Goal: Task Accomplishment & Management: Complete application form

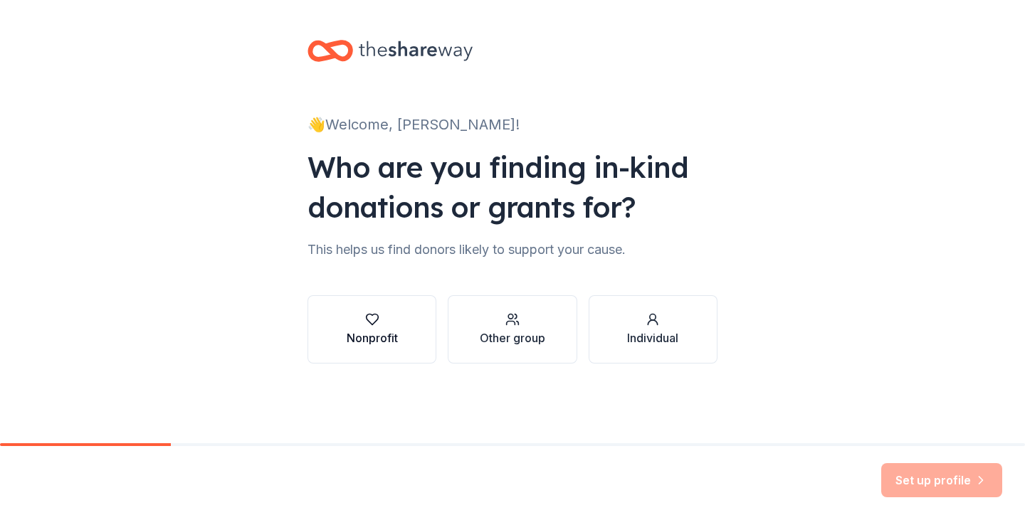
click at [370, 327] on div "Nonprofit" at bounding box center [372, 329] width 51 height 34
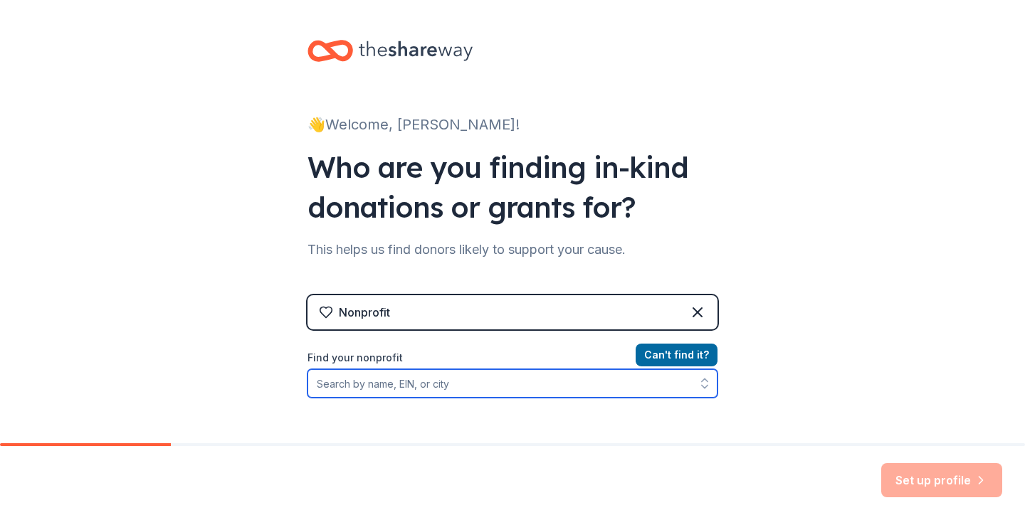
click at [392, 383] on input "Find your nonprofit" at bounding box center [512, 383] width 410 height 28
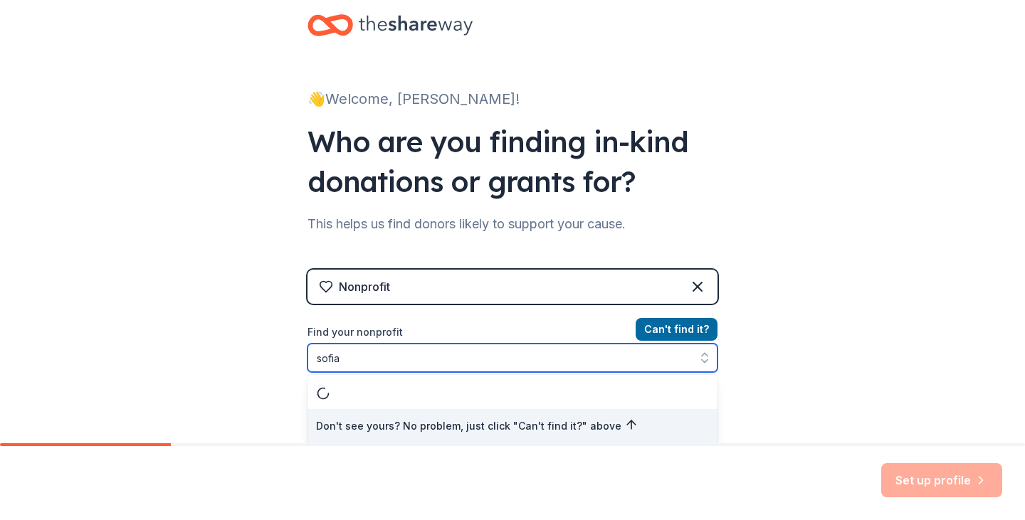
type input "sofias"
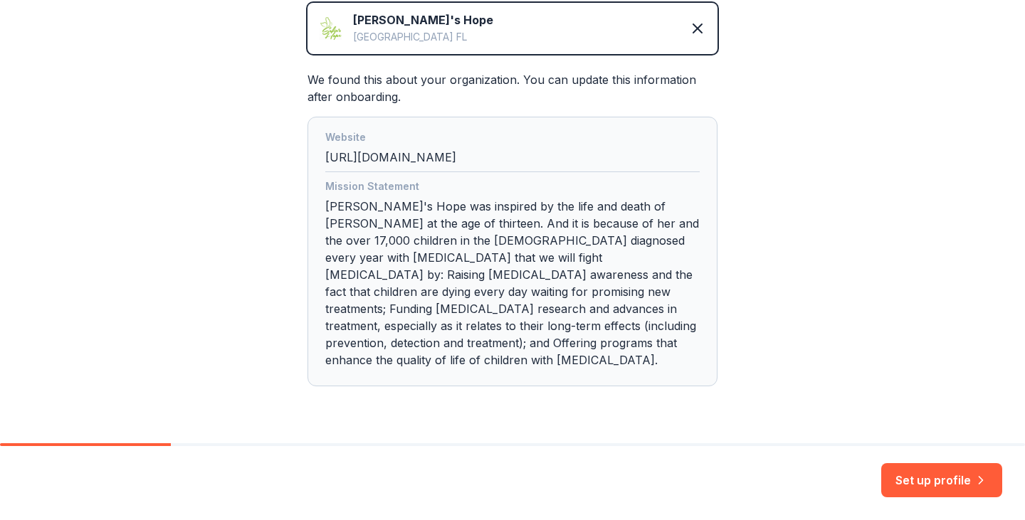
scroll to position [366, 0]
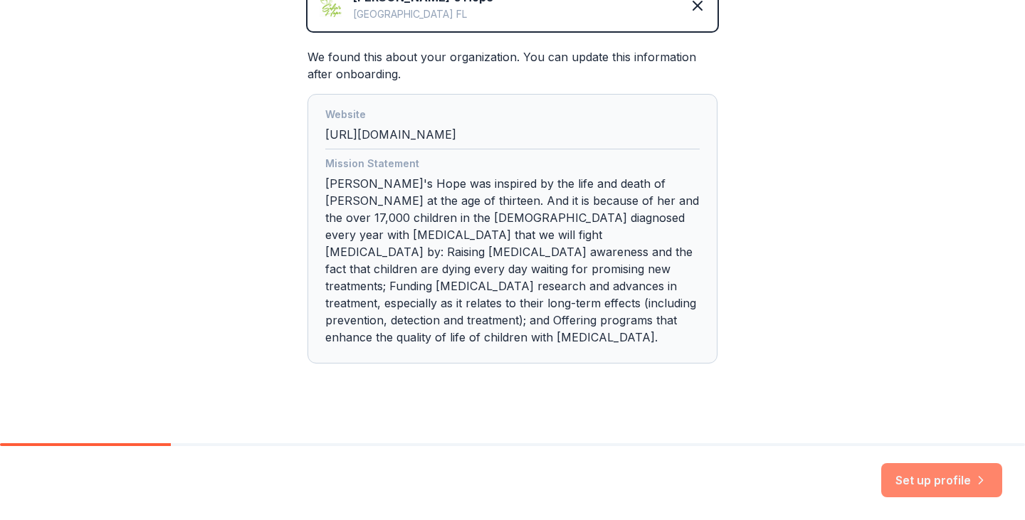
click at [935, 480] on button "Set up profile" at bounding box center [941, 480] width 121 height 34
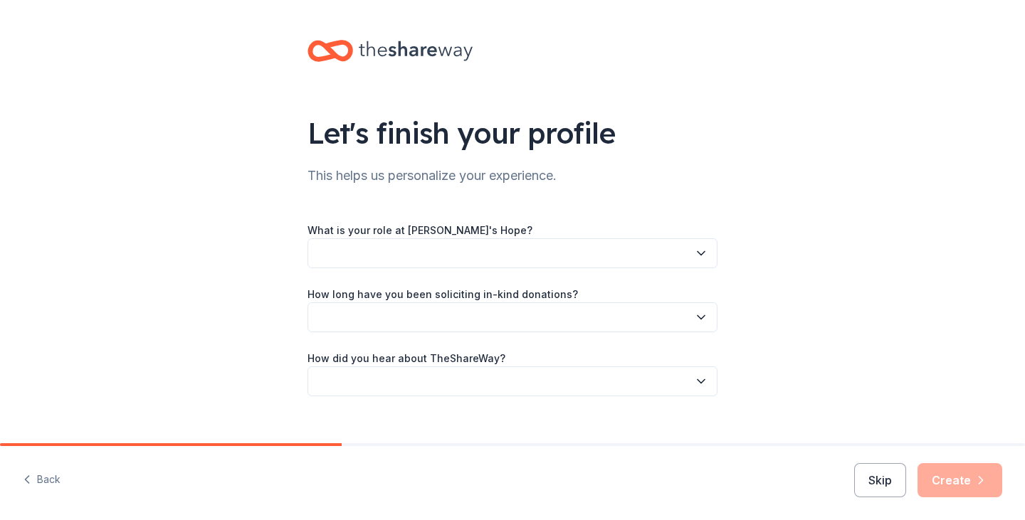
click at [460, 248] on button "button" at bounding box center [512, 253] width 410 height 30
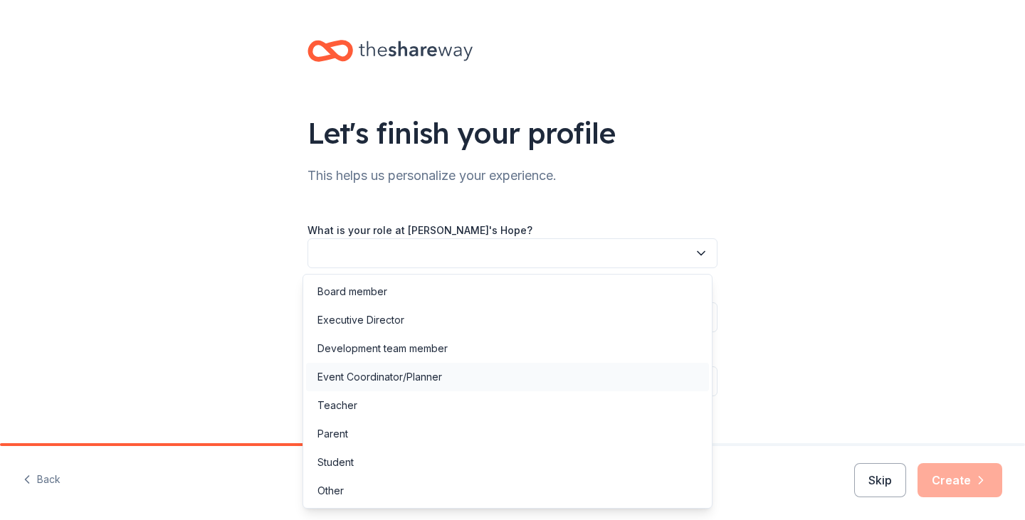
click at [405, 376] on div "Event Coordinator/Planner" at bounding box center [379, 377] width 125 height 17
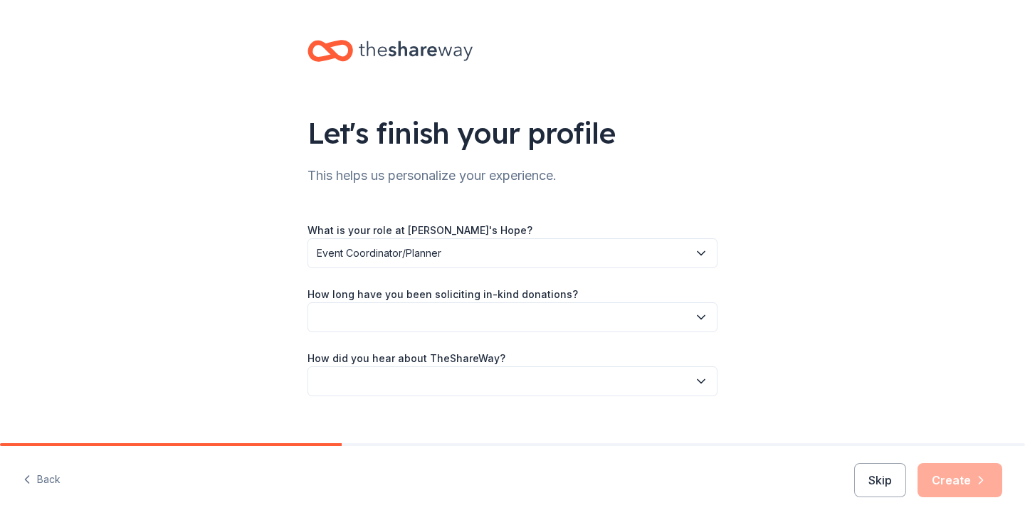
click at [401, 315] on button "button" at bounding box center [512, 317] width 410 height 30
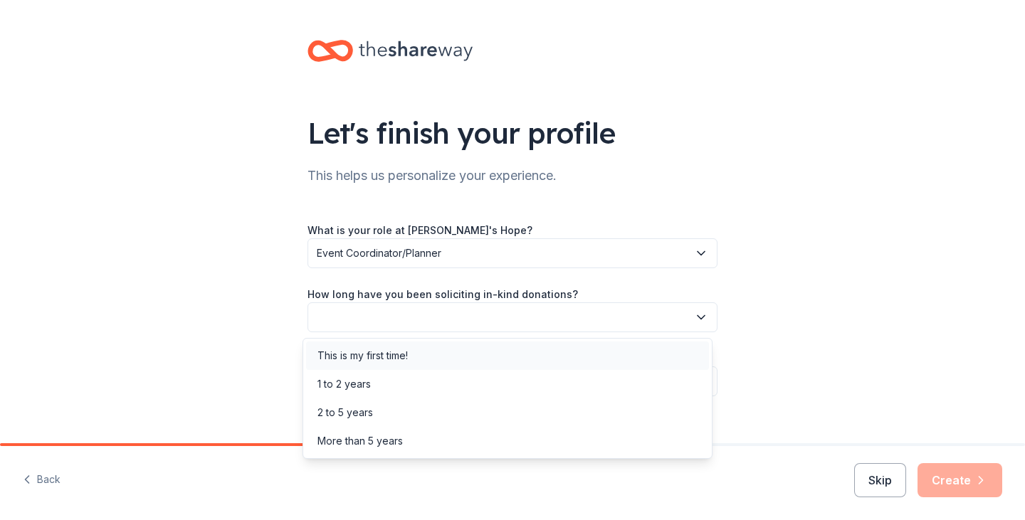
click at [394, 352] on div "This is my first time!" at bounding box center [362, 355] width 90 height 17
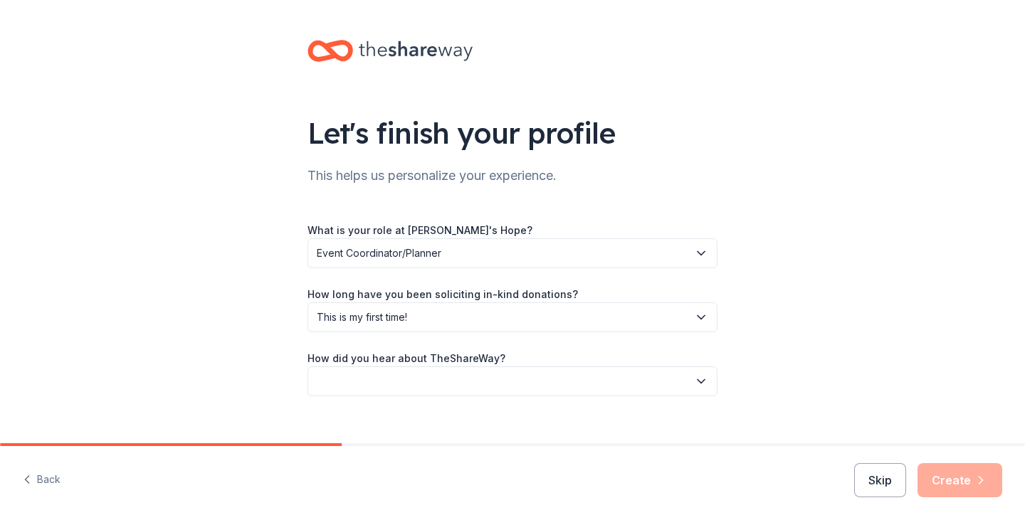
click at [378, 379] on button "button" at bounding box center [512, 381] width 410 height 30
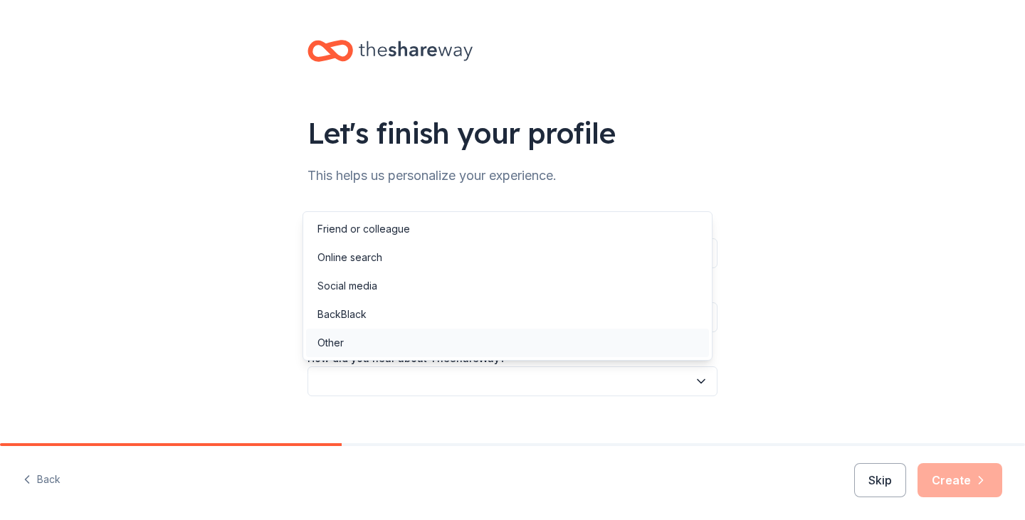
click at [374, 341] on div "Other" at bounding box center [507, 343] width 403 height 28
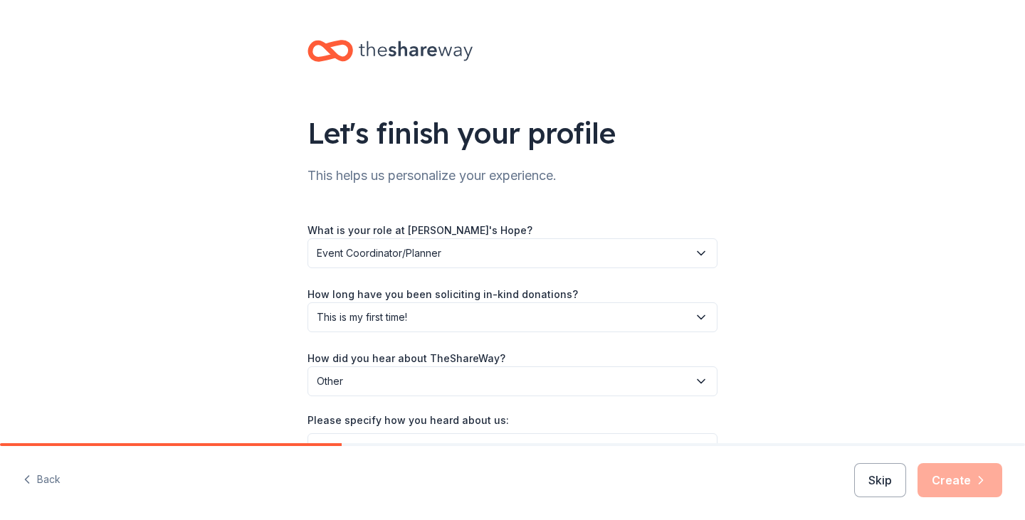
scroll to position [71, 0]
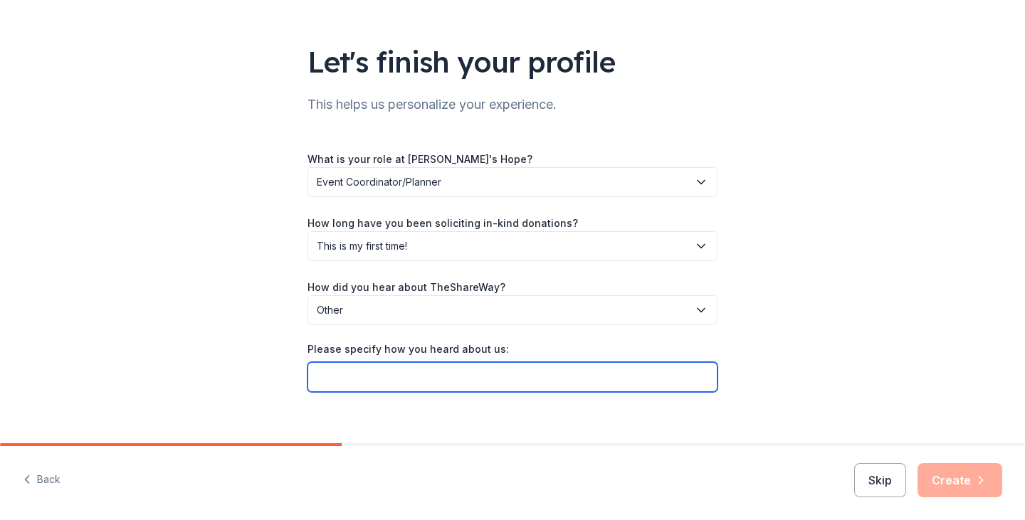
click at [426, 380] on input "Please specify how you heard about us:" at bounding box center [512, 377] width 410 height 30
type input "Through Frito-Lay website"
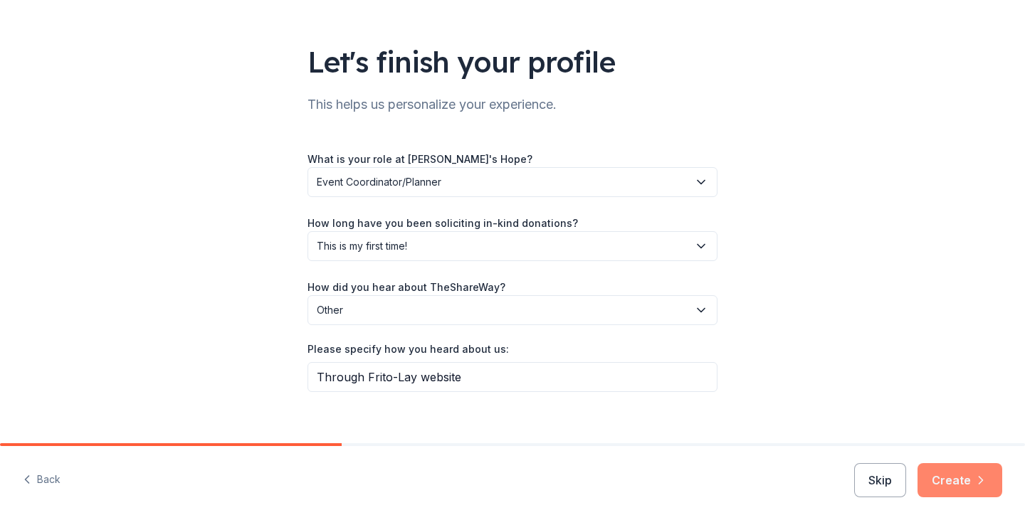
click at [973, 476] on button "Create" at bounding box center [959, 480] width 85 height 34
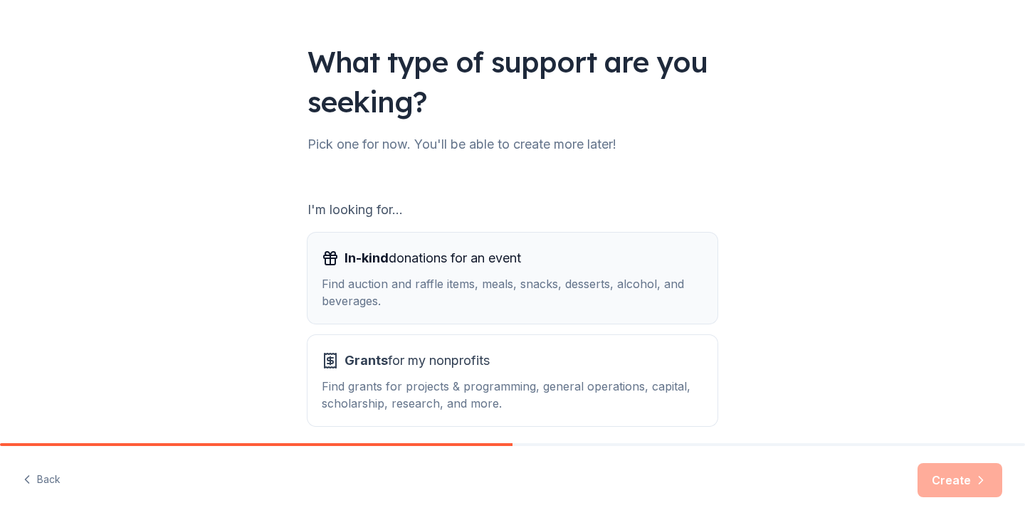
scroll to position [131, 0]
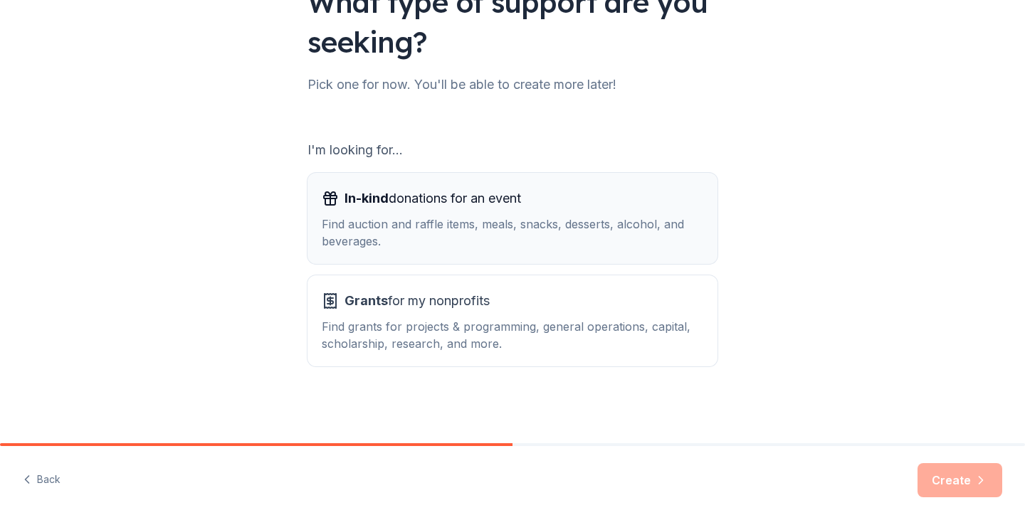
click at [468, 207] on span "In-kind donations for an event" at bounding box center [432, 198] width 176 height 23
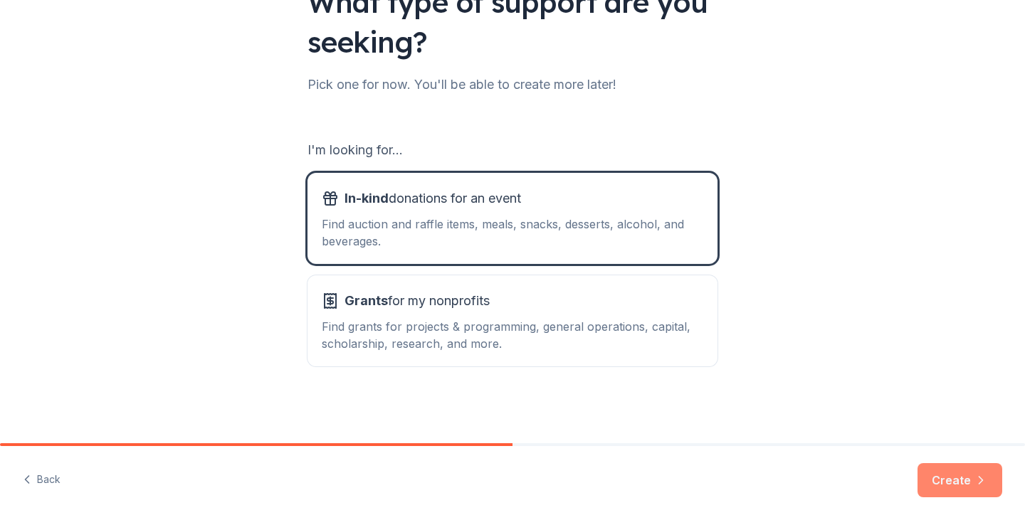
click at [956, 485] on button "Create" at bounding box center [959, 480] width 85 height 34
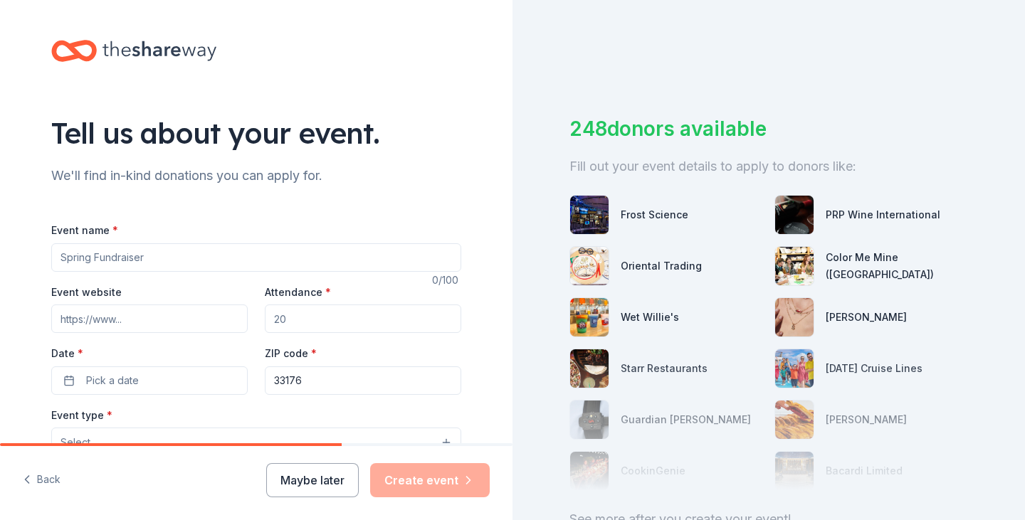
click at [113, 258] on input "Event name *" at bounding box center [256, 257] width 410 height 28
type input "[PERSON_NAME]'s Hope Reason to Run 5k"
click at [95, 312] on input "Event website" at bounding box center [149, 319] width 196 height 28
paste input "https://www.sofiashope.org/reason-to-run"
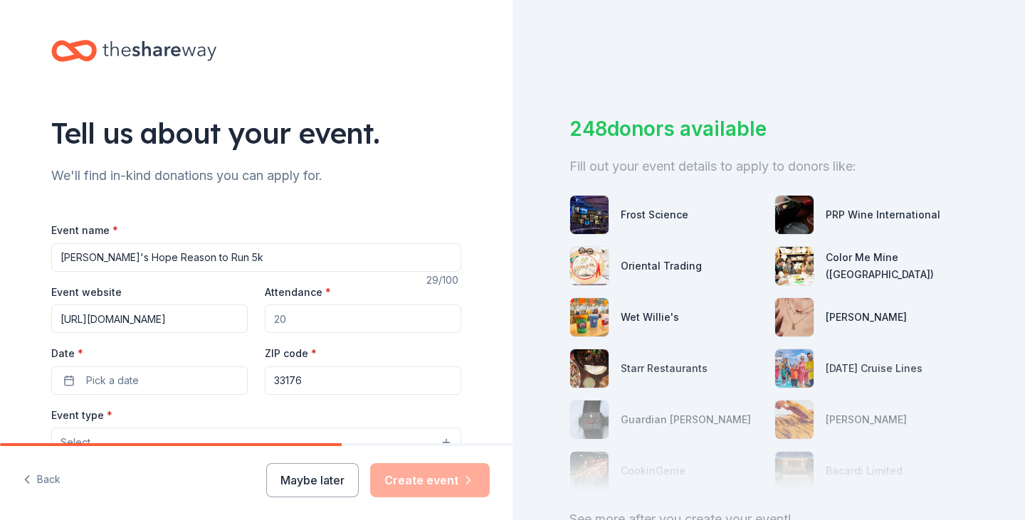
type input "https://www.sofiashope.org/reason-to-run"
click at [317, 317] on input "Attendance *" at bounding box center [363, 319] width 196 height 28
type input "600"
click at [128, 377] on span "Pick a date" at bounding box center [112, 380] width 53 height 17
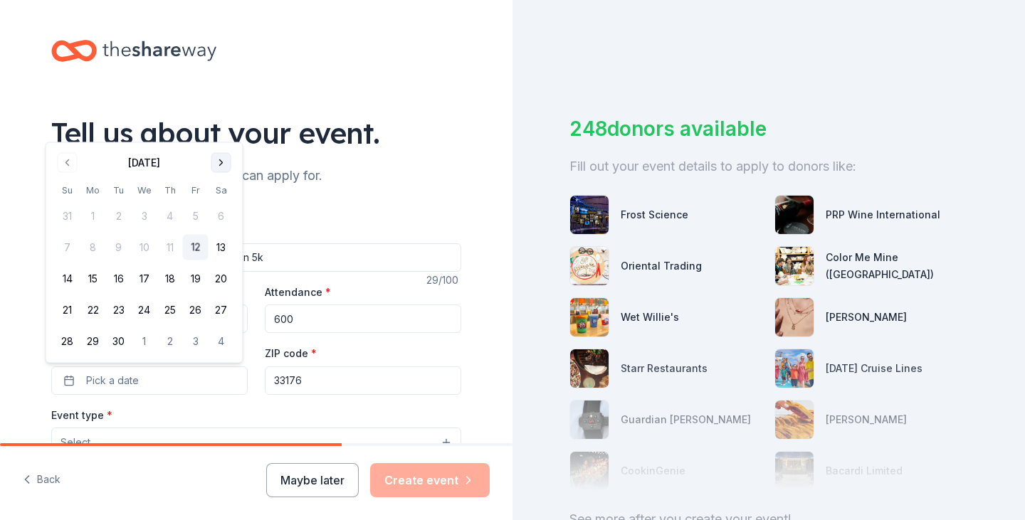
click at [219, 162] on button "Go to next month" at bounding box center [221, 163] width 20 height 20
click at [218, 161] on button "Go to next month" at bounding box center [221, 163] width 20 height 20
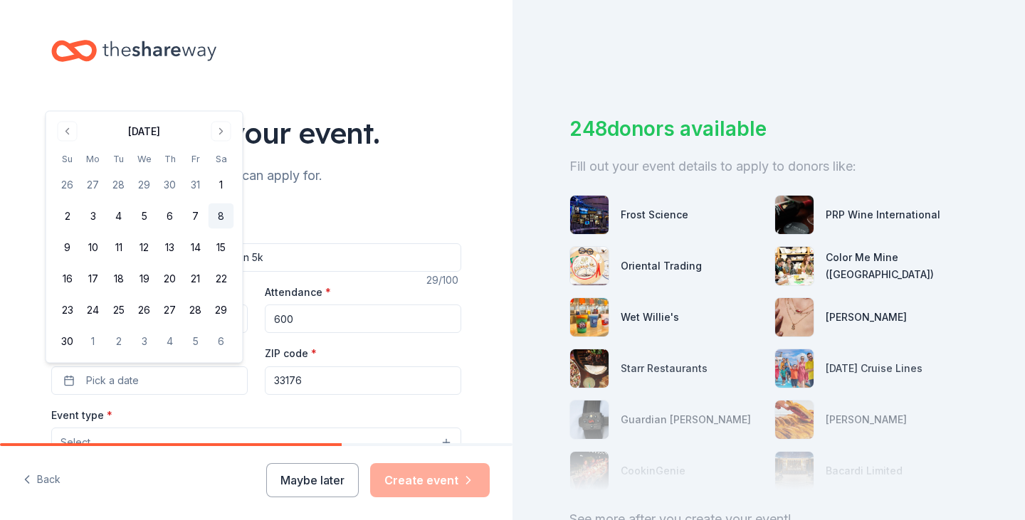
click at [222, 215] on button "8" at bounding box center [222, 217] width 26 height 26
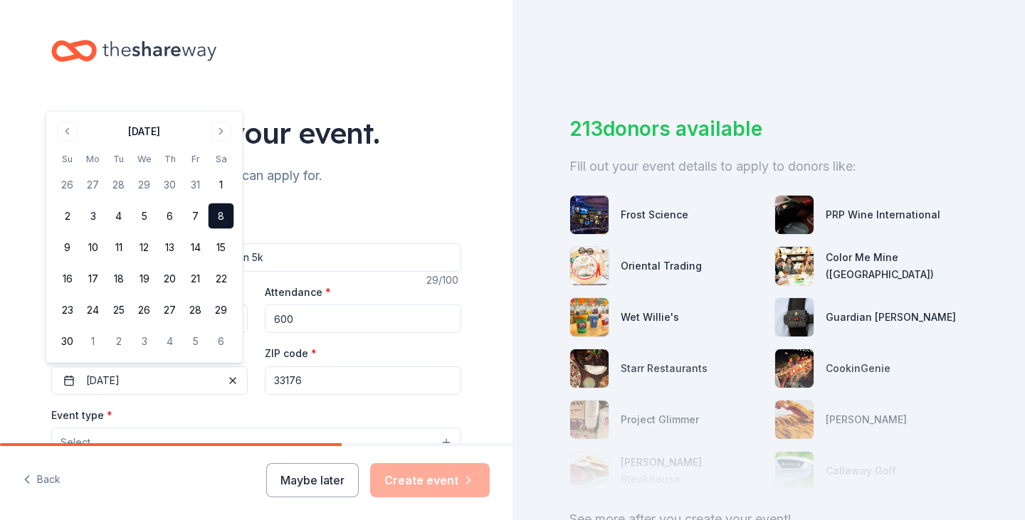
click at [222, 415] on div "Event type * Select" at bounding box center [256, 432] width 410 height 52
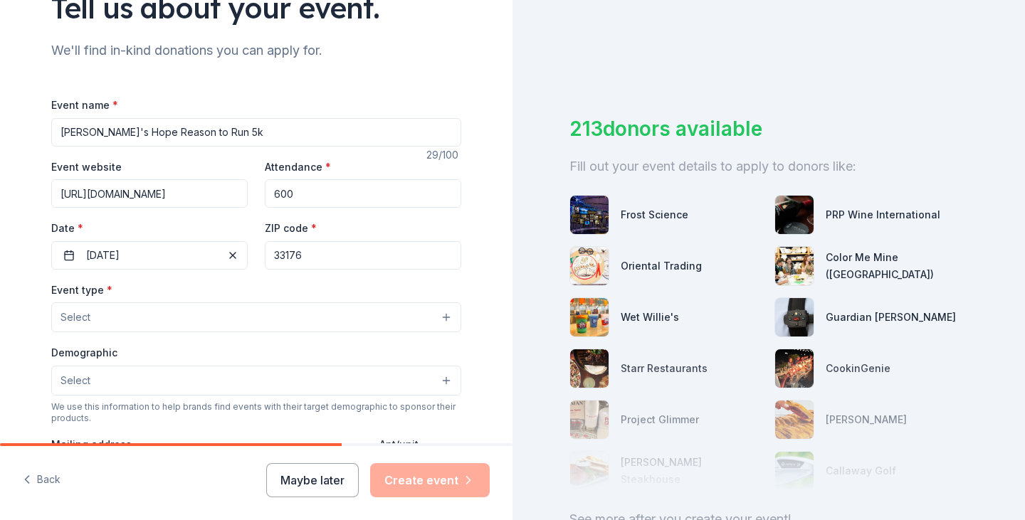
scroll to position [142, 0]
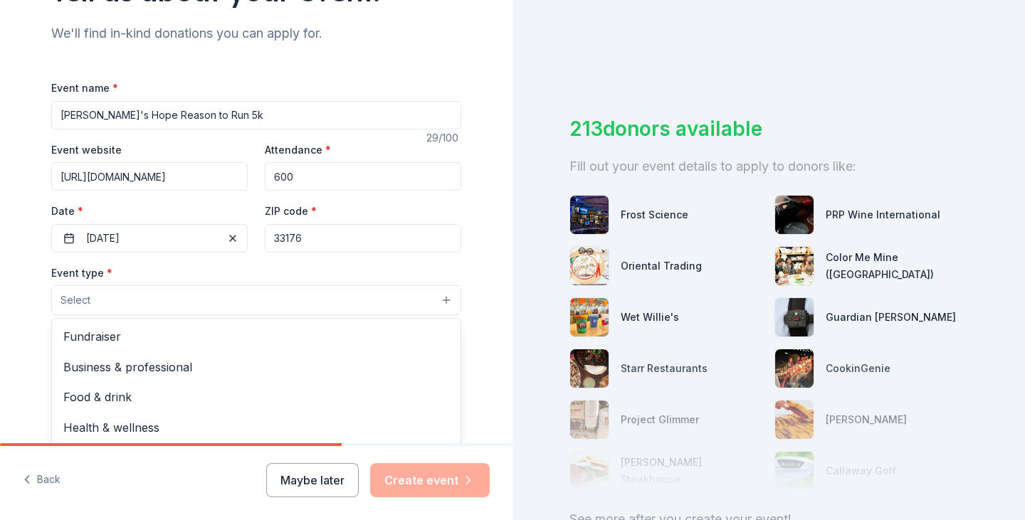
click at [156, 296] on button "Select" at bounding box center [256, 300] width 410 height 30
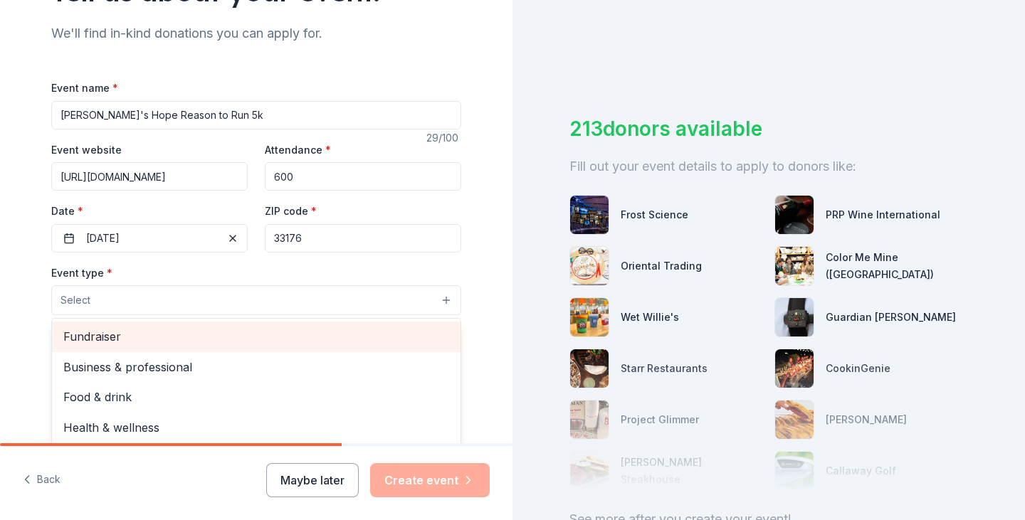
click at [147, 346] on span "Fundraiser" at bounding box center [256, 336] width 386 height 19
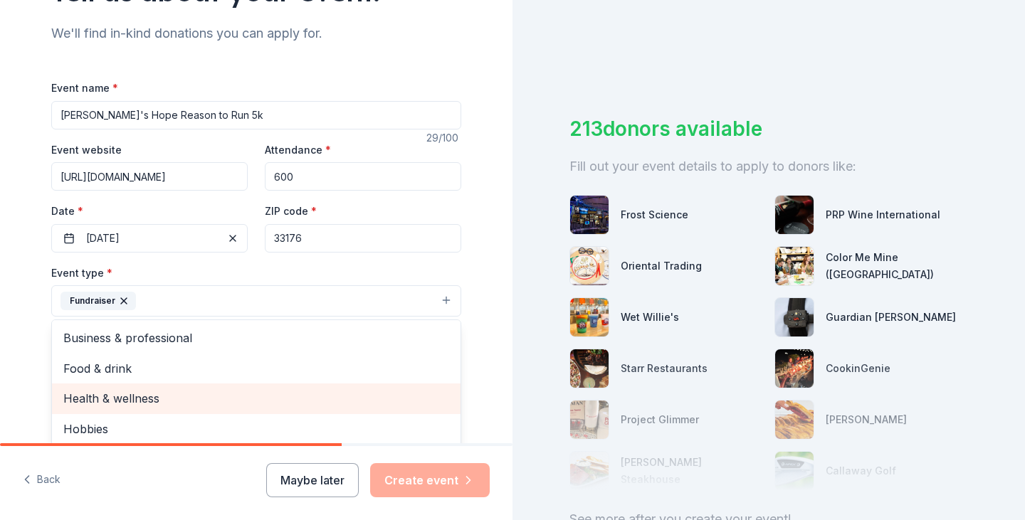
click at [243, 395] on span "Health & wellness" at bounding box center [256, 398] width 386 height 19
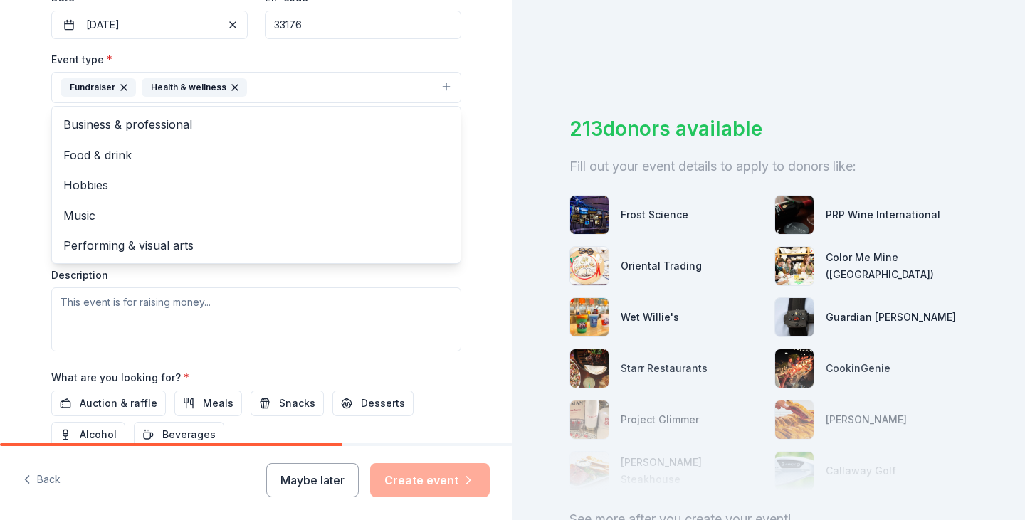
scroll to position [427, 0]
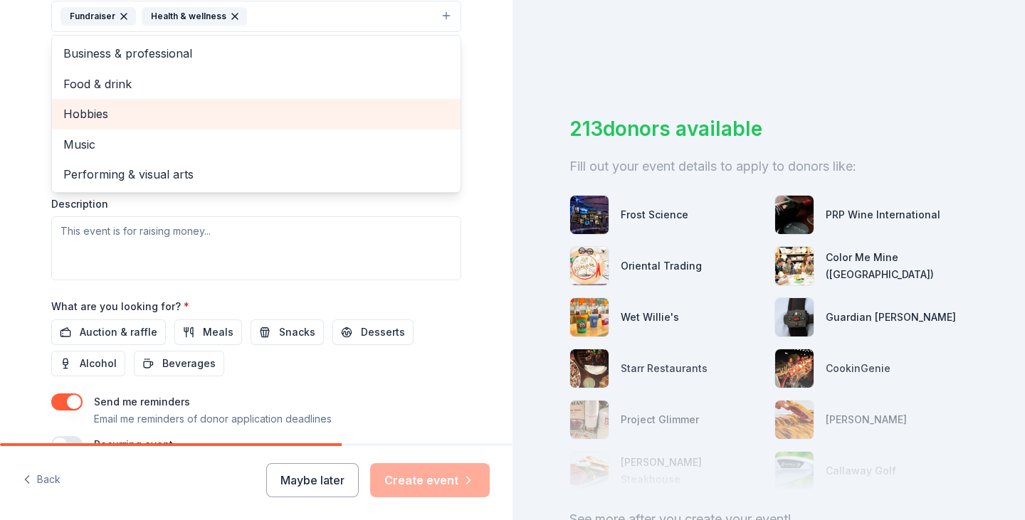
click at [179, 114] on span "Hobbies" at bounding box center [256, 114] width 386 height 19
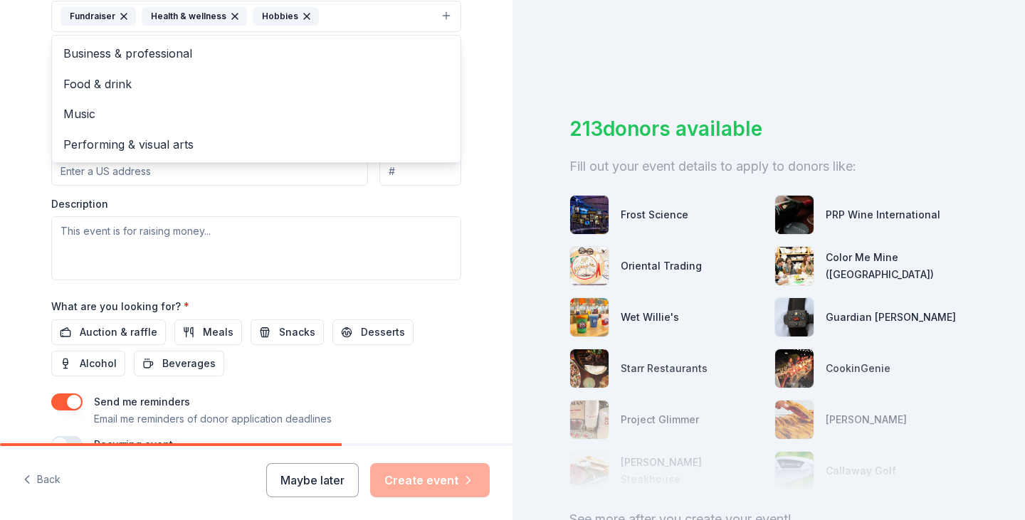
click at [132, 234] on div "Event type * Fundraiser Health & wellness Hobbies Business & professional Food …" at bounding box center [256, 129] width 410 height 301
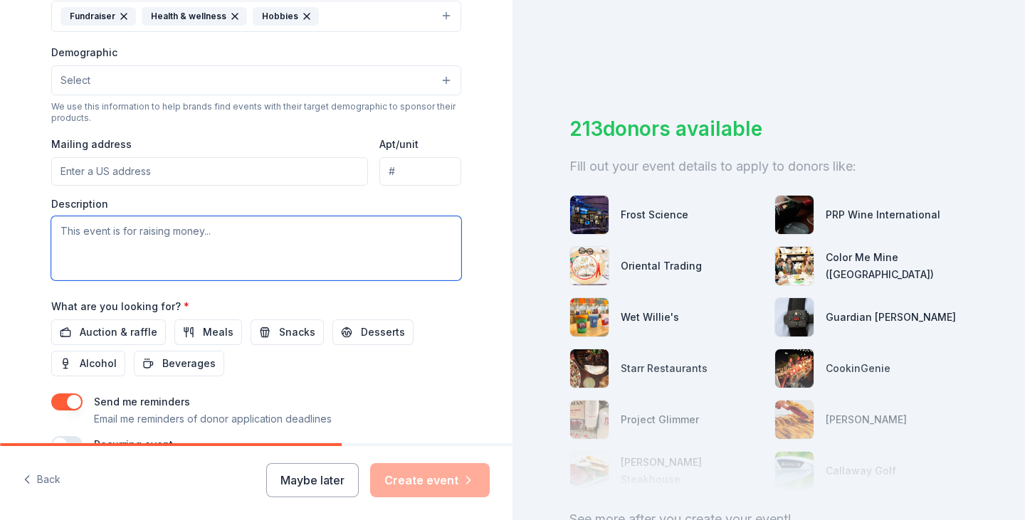
click at [107, 233] on textarea at bounding box center [256, 248] width 410 height 64
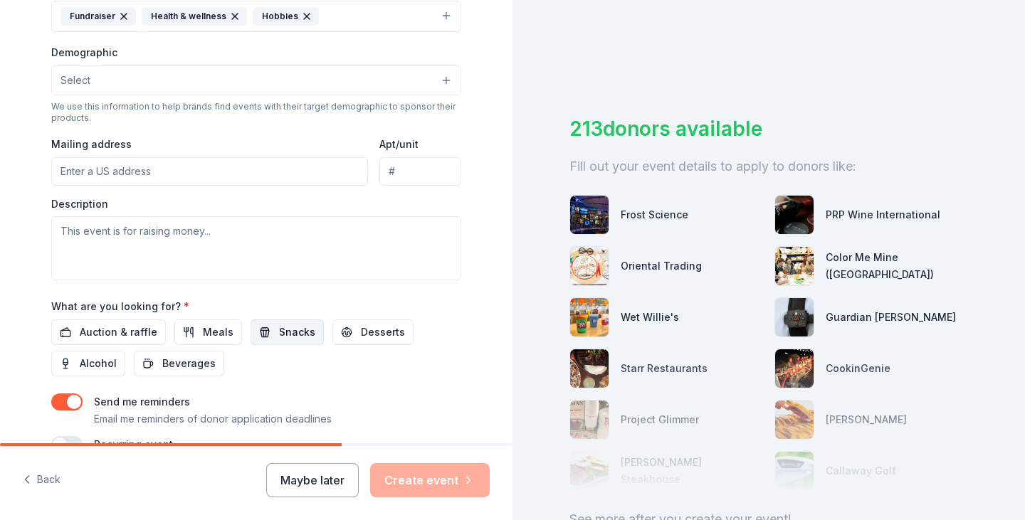
click at [279, 328] on span "Snacks" at bounding box center [297, 332] width 36 height 17
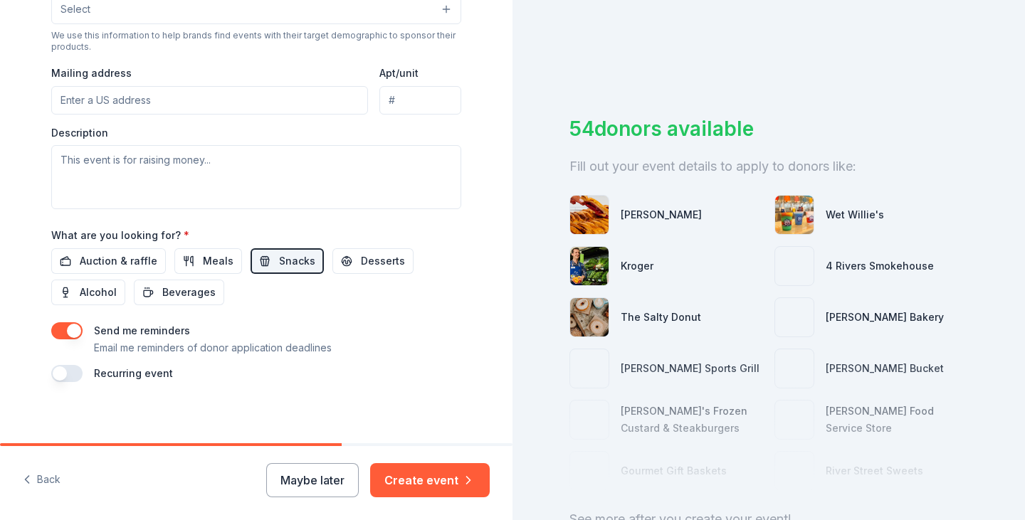
scroll to position [505, 0]
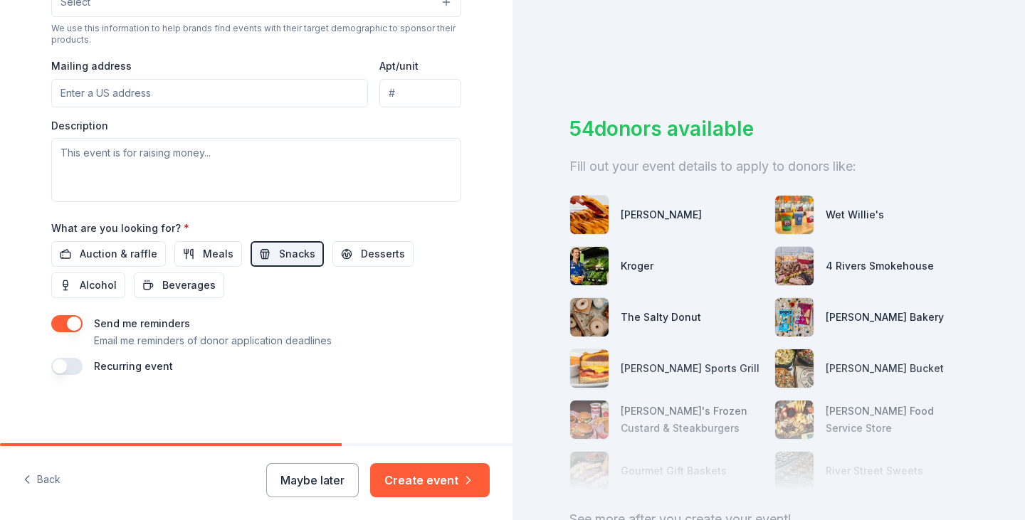
click at [69, 368] on button "button" at bounding box center [66, 366] width 31 height 17
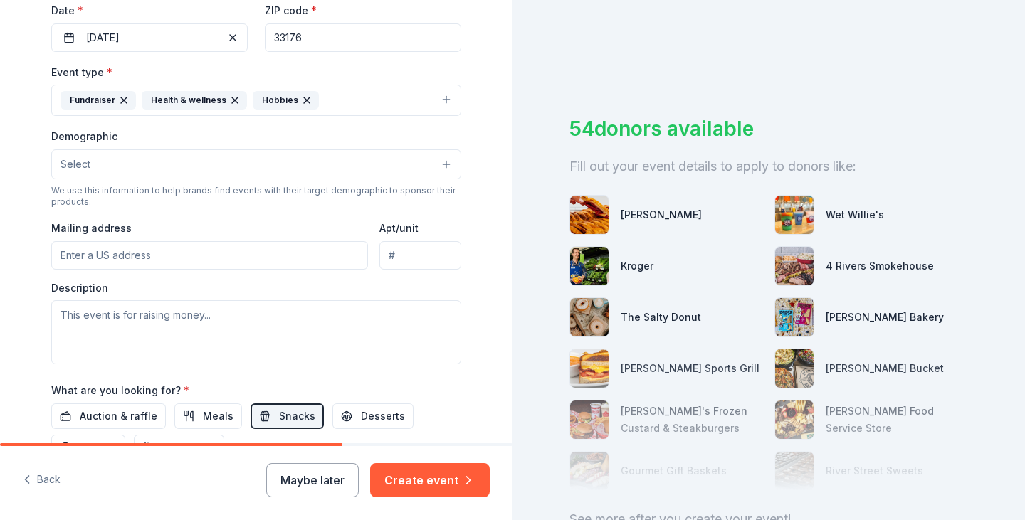
scroll to position [414, 0]
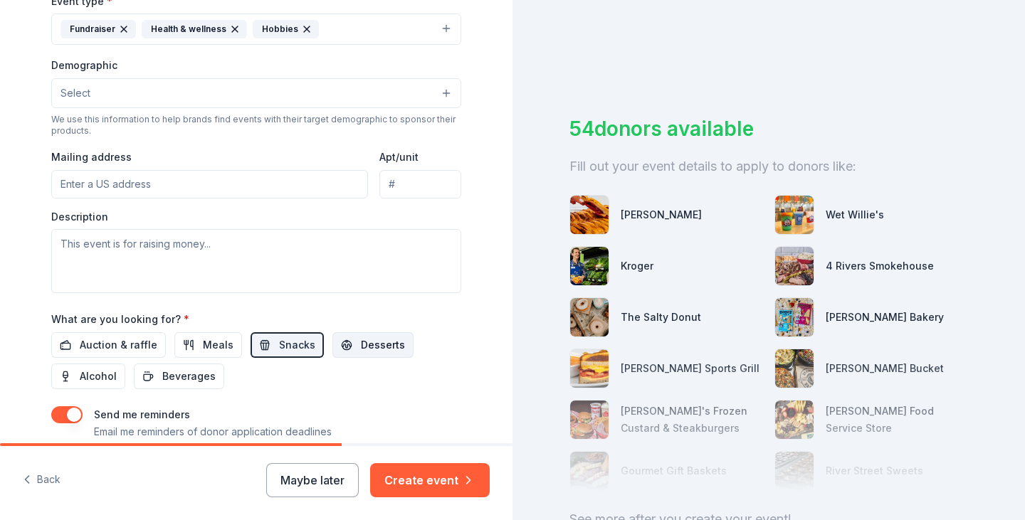
click at [363, 348] on span "Desserts" at bounding box center [383, 345] width 44 height 17
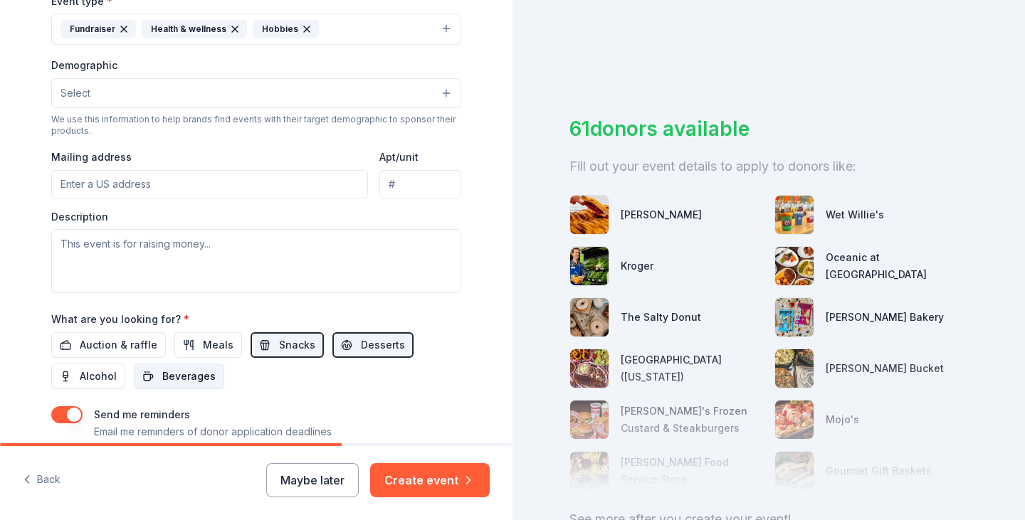
click at [172, 372] on span "Beverages" at bounding box center [188, 376] width 53 height 17
click at [128, 338] on span "Auction & raffle" at bounding box center [119, 345] width 78 height 17
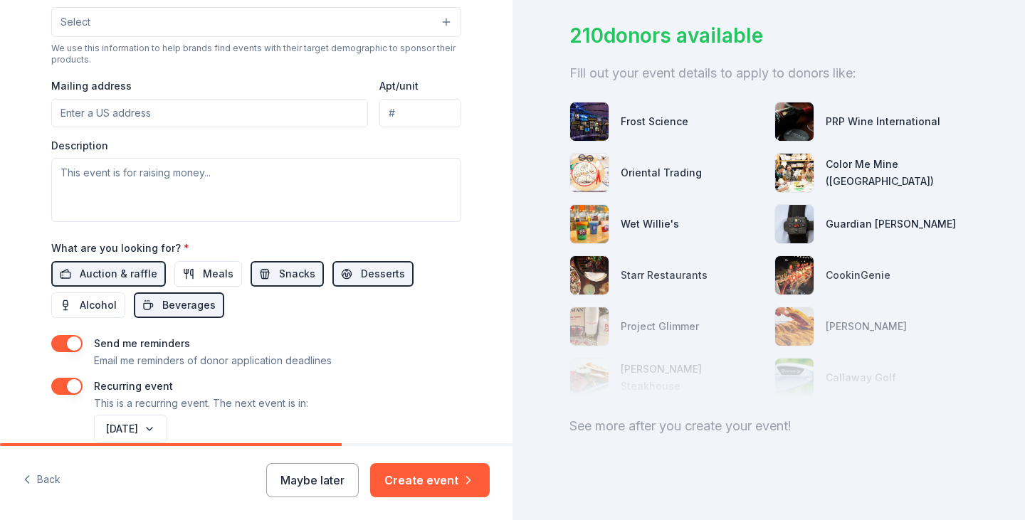
scroll to position [112, 0]
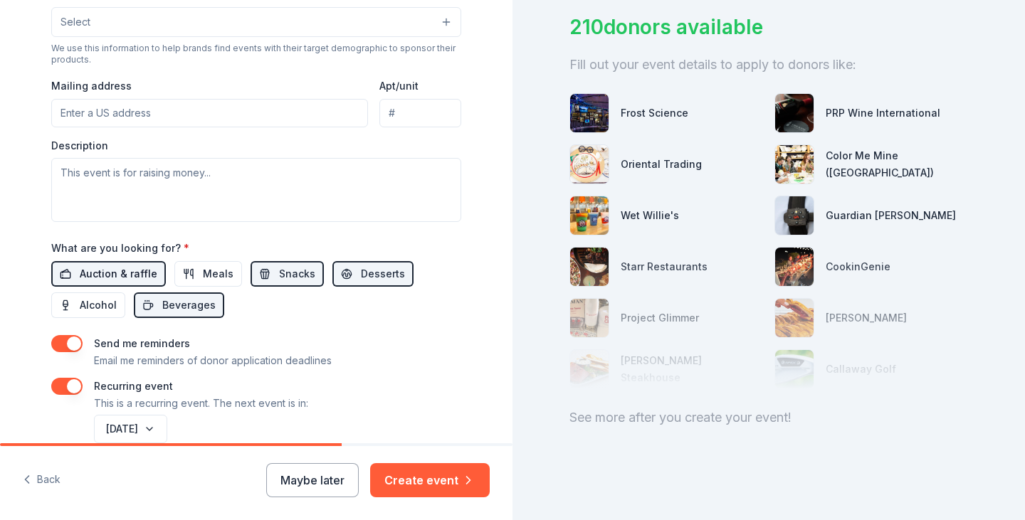
click at [107, 271] on span "Auction & raffle" at bounding box center [119, 273] width 78 height 17
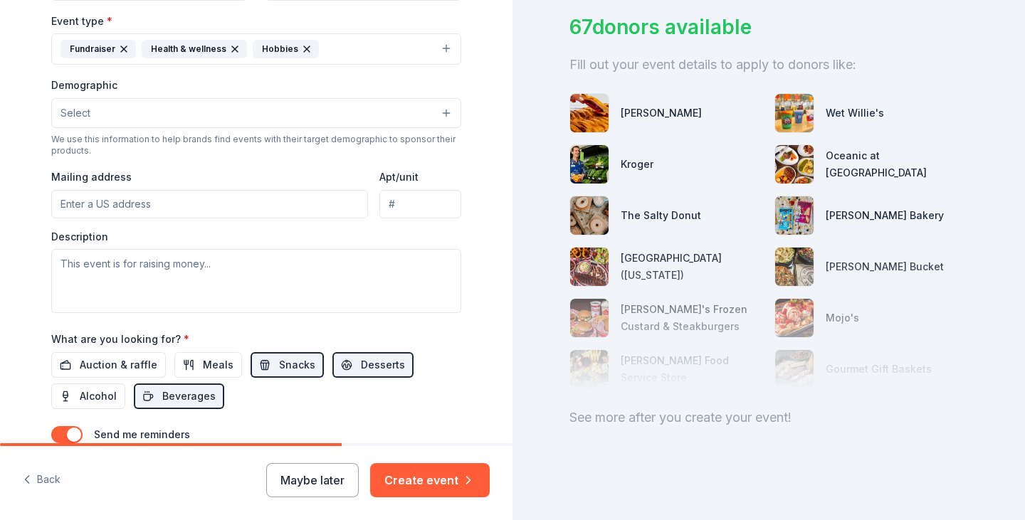
scroll to position [343, 0]
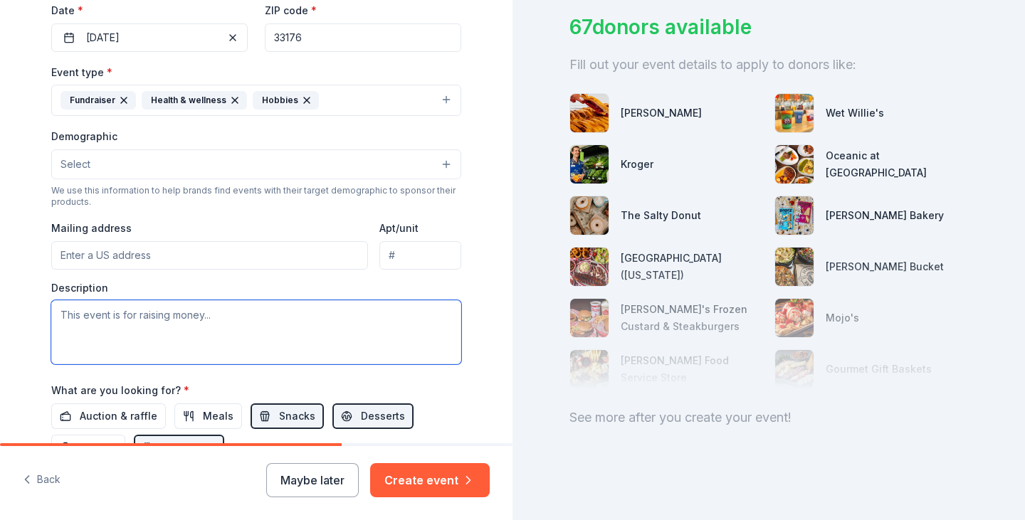
click at [147, 330] on textarea at bounding box center [256, 332] width 410 height 64
click at [80, 315] on textarea at bounding box center [256, 332] width 410 height 64
paste textarea "The 18th Annual Reason to Run 5K which will be held on 11/8/25 at the Deering E…"
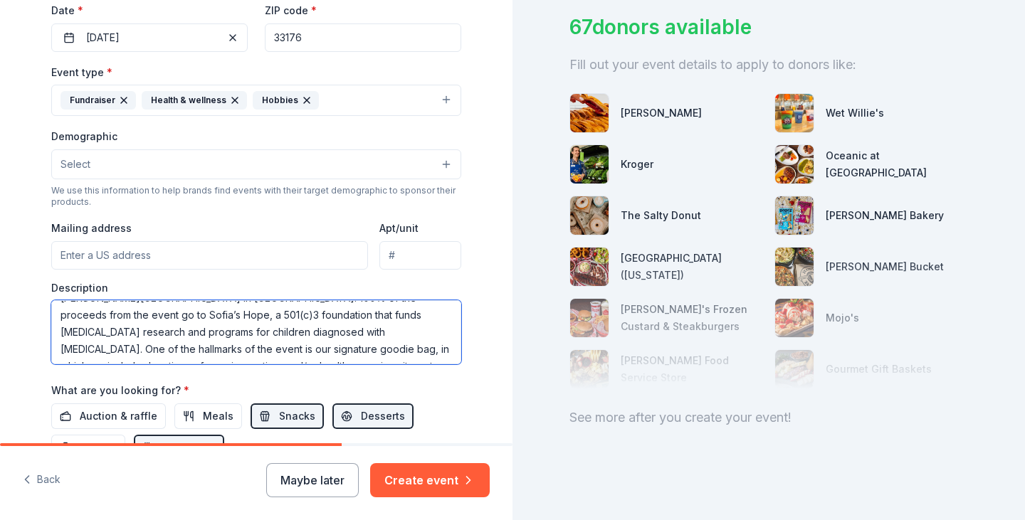
scroll to position [0, 0]
click at [96, 315] on textarea "The 18th Annual Reason to Run 5K which will be held on 11/8/25 at the Deering E…" at bounding box center [256, 332] width 410 height 64
click at [112, 315] on textarea "The Annual Reason to Run 5K which will be held on 11/8/25 at the Deering Estate…" at bounding box center [256, 332] width 410 height 64
drag, startPoint x: 428, startPoint y: 313, endPoint x: 348, endPoint y: 317, distance: 80.5
click at [348, 317] on textarea "The Annual Sofia's Hope Reason to Run 5K which will be held on 11/8/25 at the D…" at bounding box center [256, 332] width 410 height 64
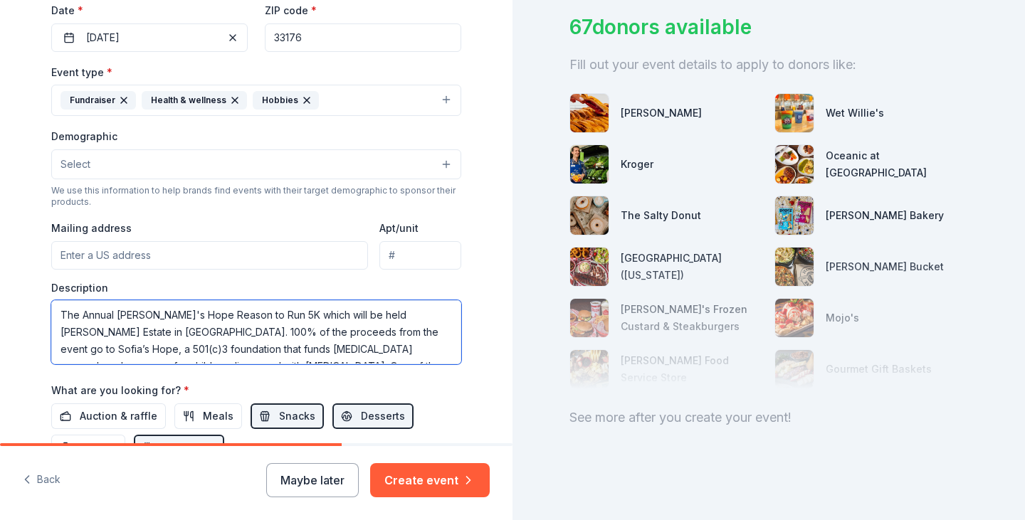
click at [322, 315] on textarea "The Annual Sofia's Hope Reason to Run 5K which will be held Deering Estate in M…" at bounding box center [256, 332] width 410 height 64
click at [285, 317] on textarea "The Annual Sofia's Hope Reason to Run 5K held Deering Estate in Miami. 100% of …" at bounding box center [256, 332] width 410 height 64
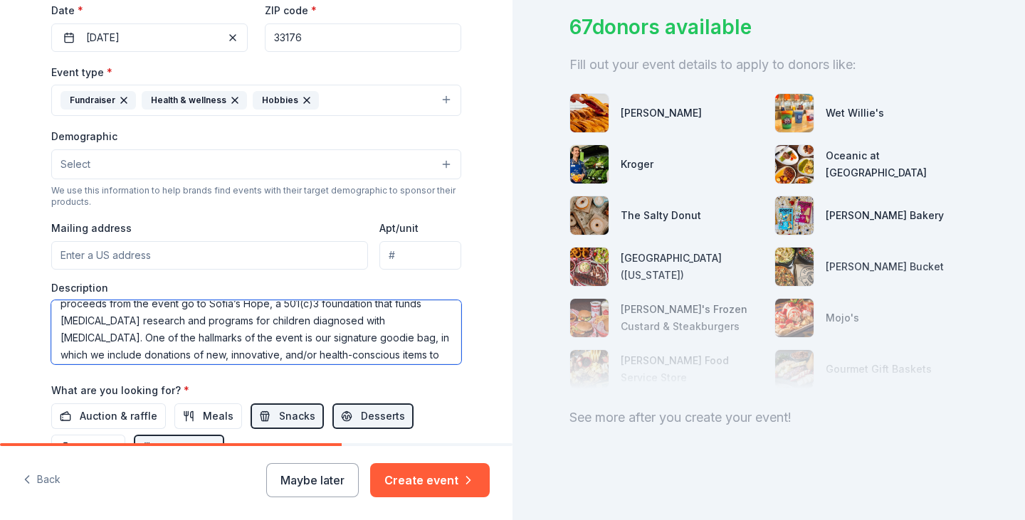
click at [428, 339] on textarea "The Annual Sofia's Hope Reason to Run 5K held at the beautiful Deering Estate i…" at bounding box center [256, 332] width 410 height 64
drag, startPoint x: 334, startPoint y: 337, endPoint x: 220, endPoint y: 338, distance: 113.9
click at [220, 338] on textarea "The Annual Sofia's Hope Reason to Run 5K held at the beautiful Deering Estate i…" at bounding box center [256, 332] width 410 height 64
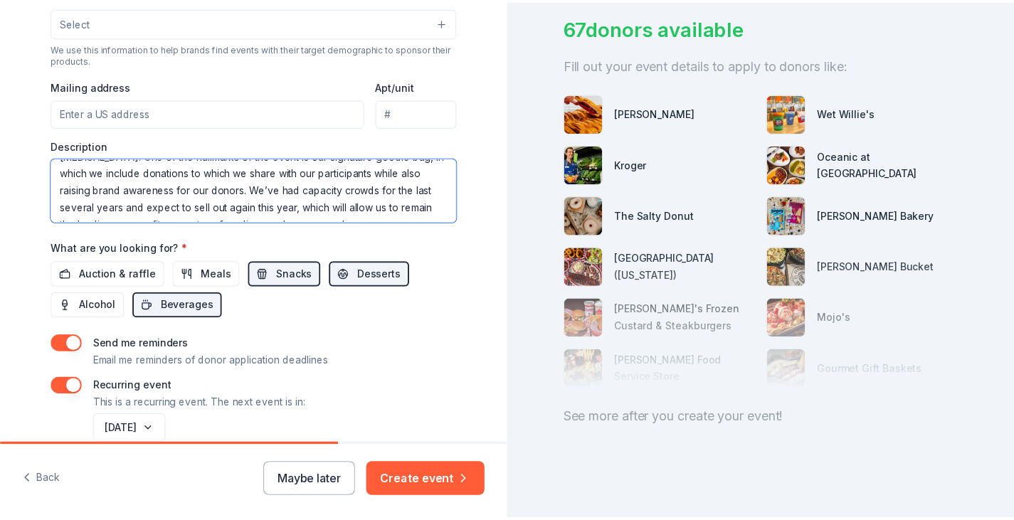
scroll to position [556, 0]
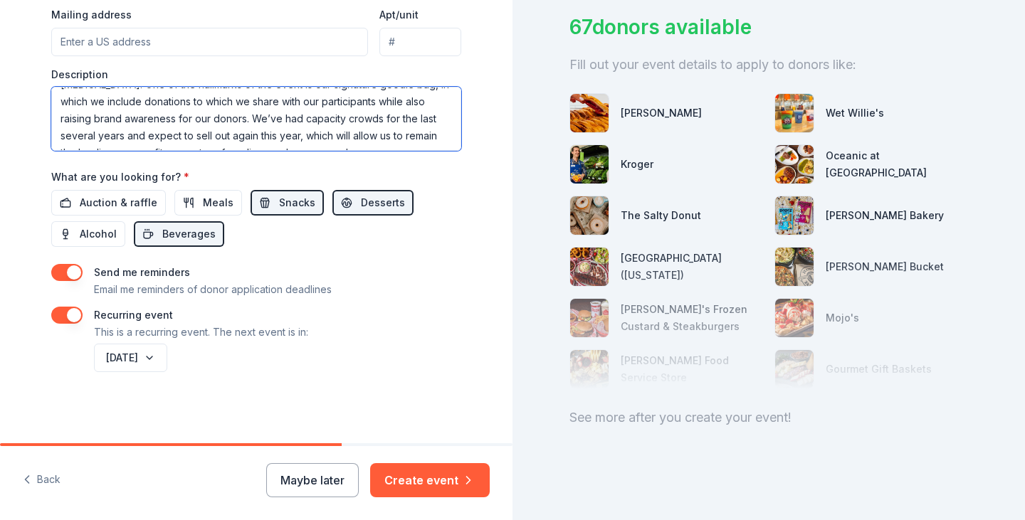
type textarea "The Annual [PERSON_NAME]'s Hope Reason to Run 5K held at the beautiful [PERSON_…"
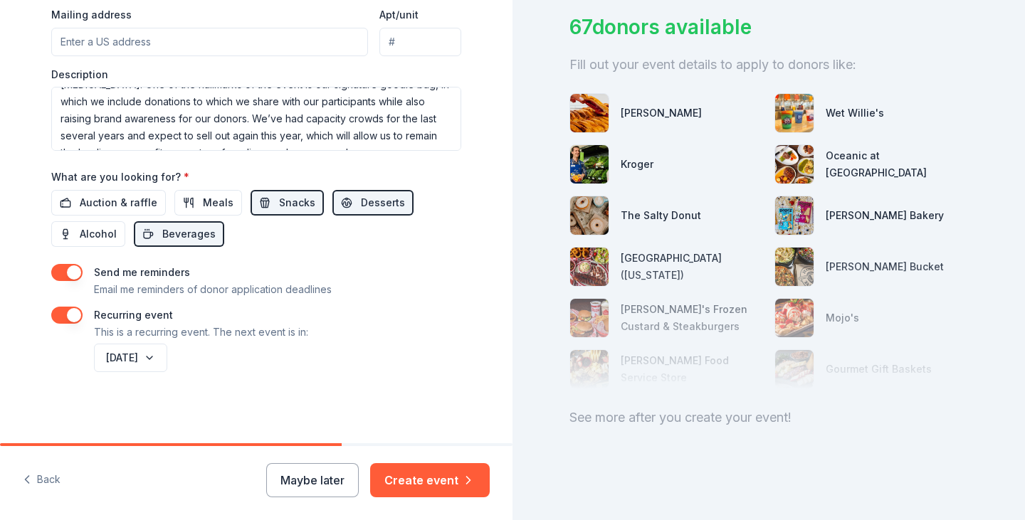
drag, startPoint x: 311, startPoint y: 443, endPoint x: 380, endPoint y: 443, distance: 69.0
drag, startPoint x: 370, startPoint y: 445, endPoint x: 391, endPoint y: 445, distance: 21.3
click at [391, 445] on div at bounding box center [256, 444] width 512 height 3
click at [420, 487] on button "Create event" at bounding box center [430, 480] width 120 height 34
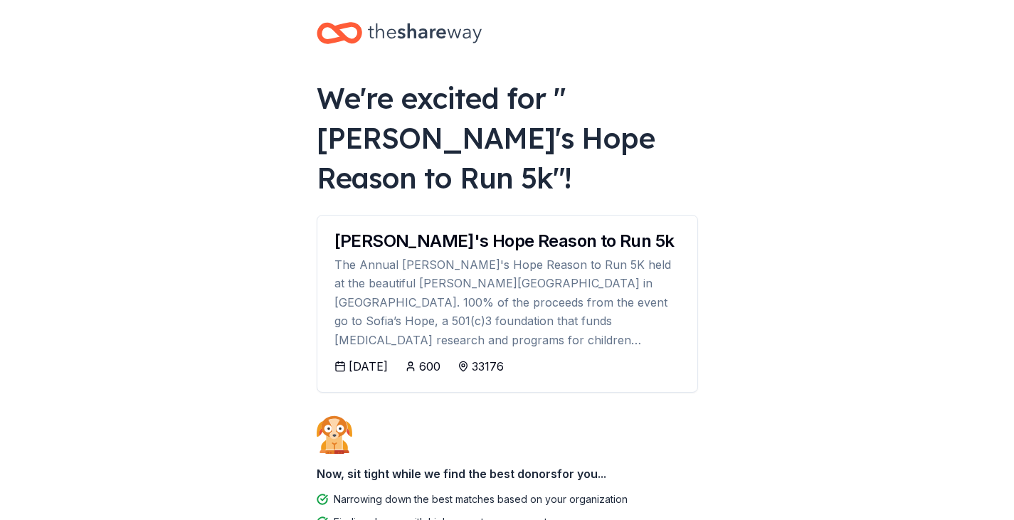
scroll to position [100, 0]
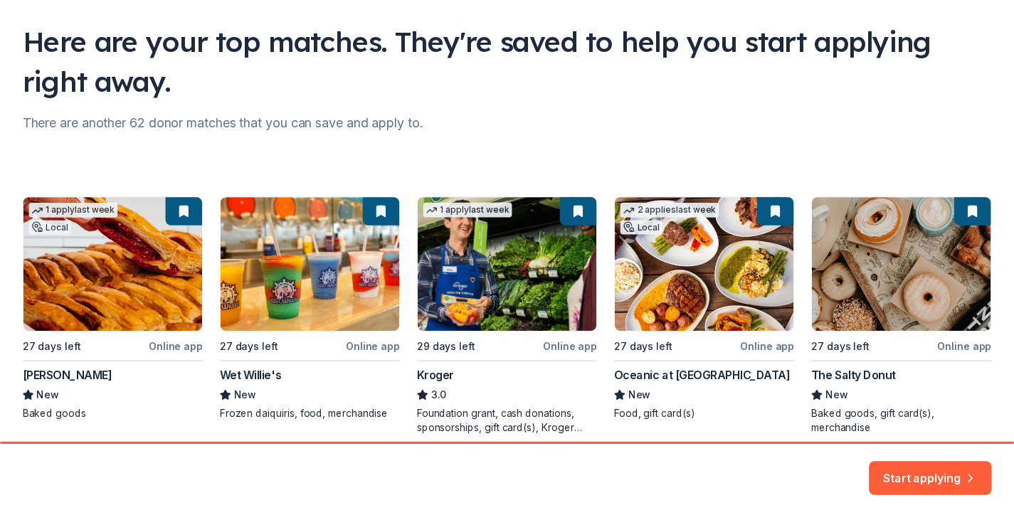
scroll to position [155, 0]
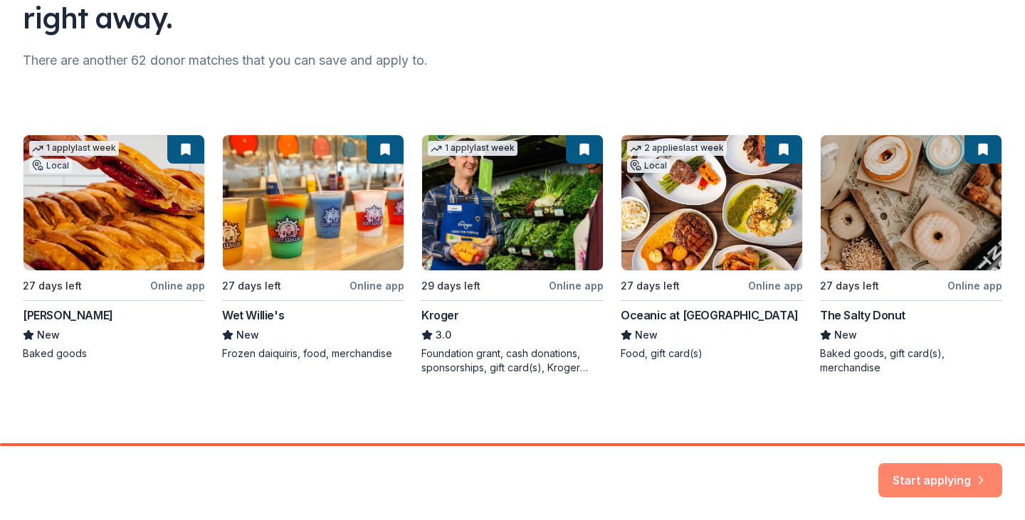
click at [946, 470] on button "Start applying" at bounding box center [940, 472] width 124 height 34
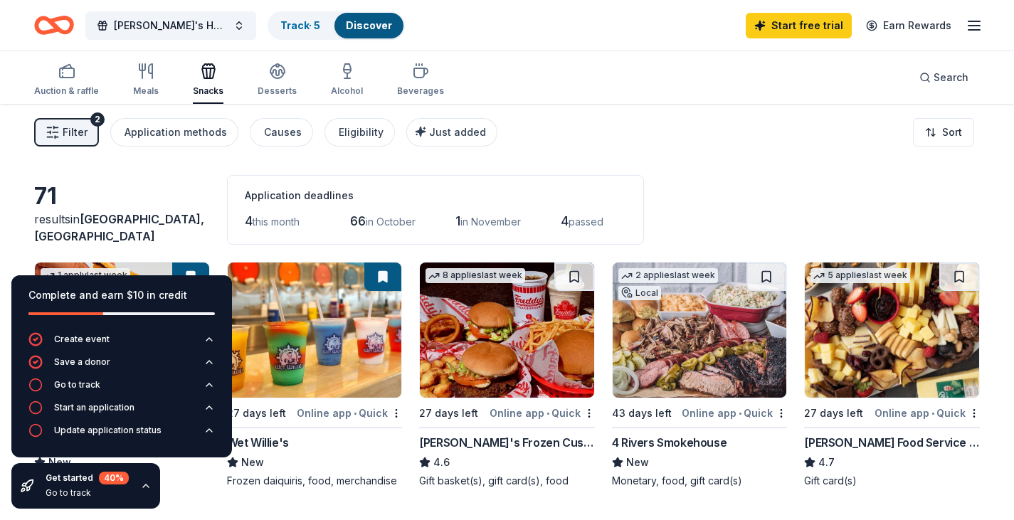
click at [974, 18] on icon "button" at bounding box center [974, 25] width 17 height 17
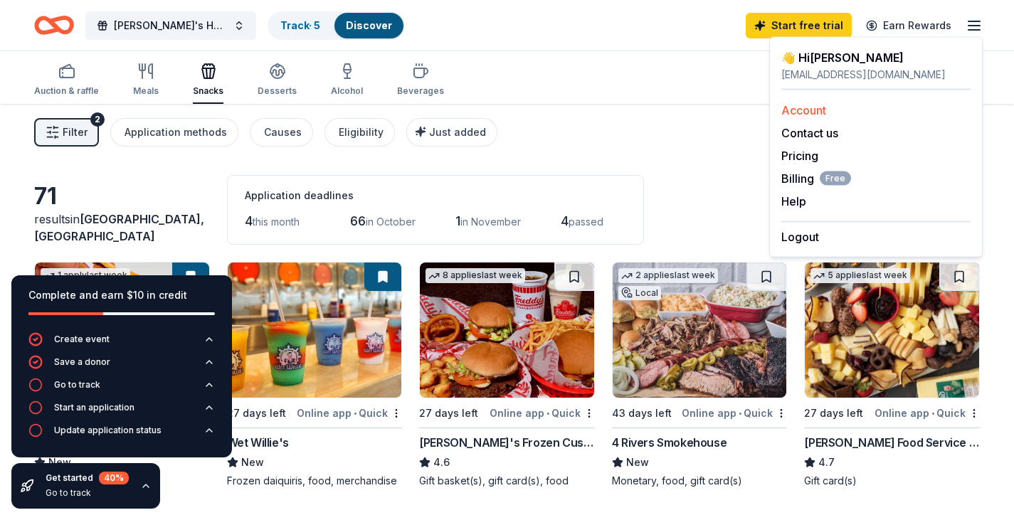
click at [802, 112] on link "Account" at bounding box center [803, 110] width 45 height 14
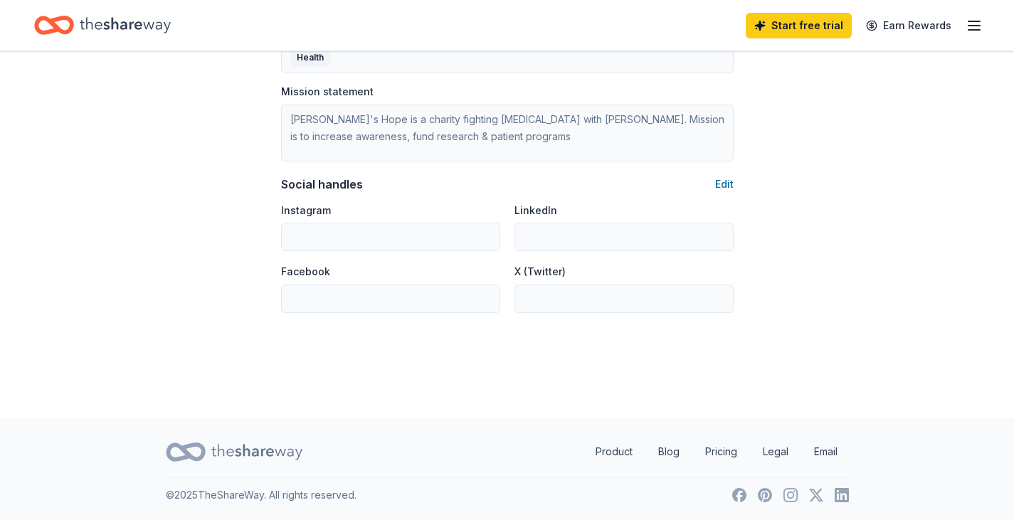
scroll to position [905, 0]
click at [729, 179] on button "Edit" at bounding box center [724, 183] width 19 height 17
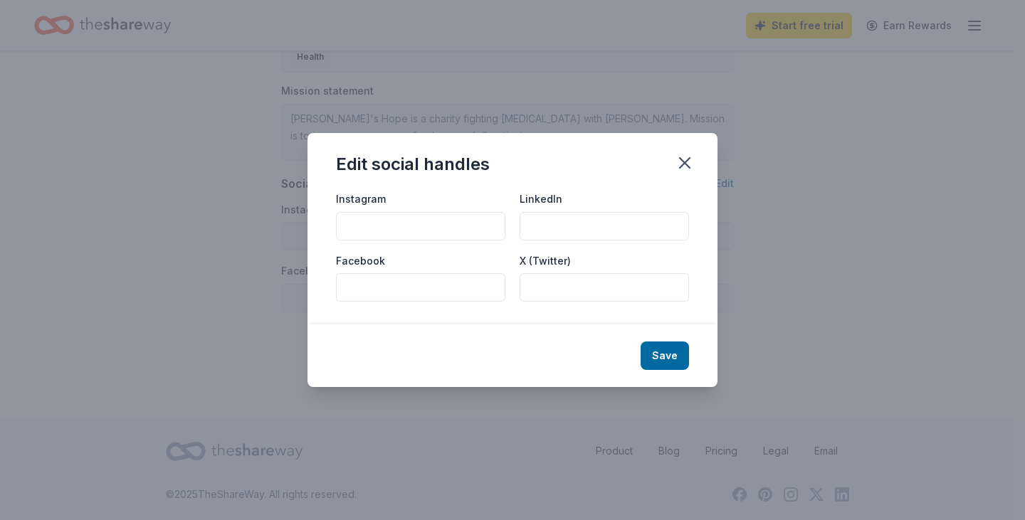
click at [411, 226] on input "Instagram" at bounding box center [420, 226] width 169 height 28
type input "sofiashope"
click at [673, 356] on button "Save" at bounding box center [664, 356] width 48 height 28
click at [674, 359] on div "Save" at bounding box center [512, 356] width 410 height 63
type input "sofiashope"
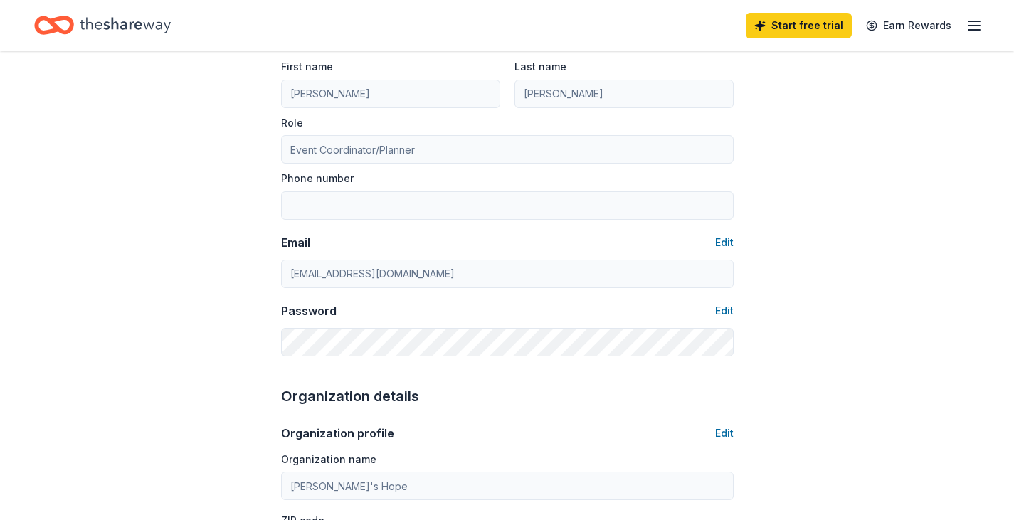
scroll to position [0, 0]
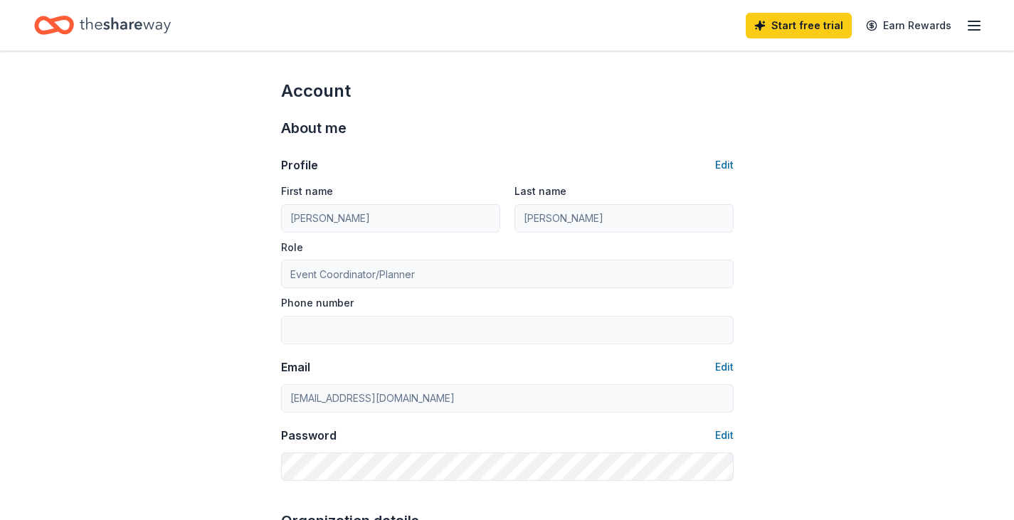
click at [974, 30] on line "button" at bounding box center [974, 30] width 11 height 0
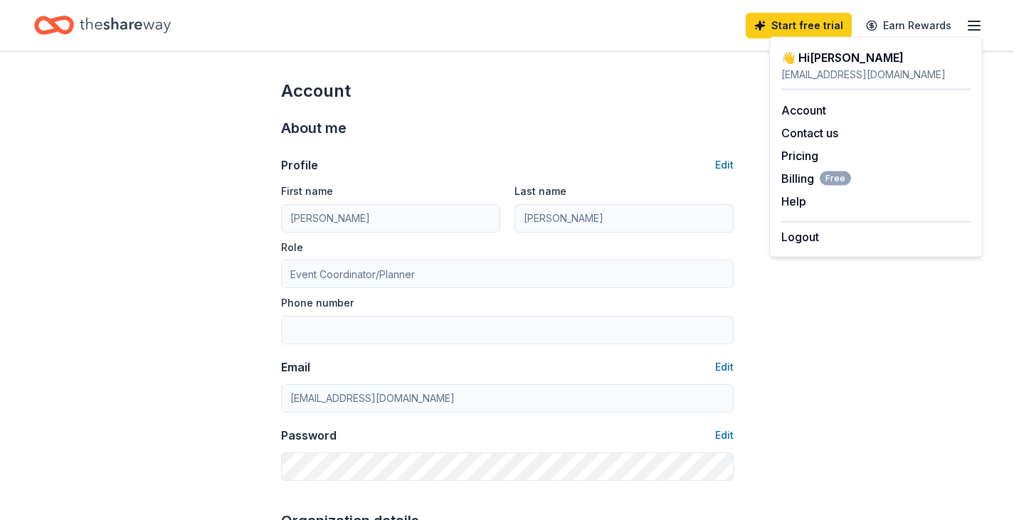
click at [837, 69] on div "reasontorun@sofiashope.org" at bounding box center [875, 74] width 189 height 17
click at [799, 52] on div "👋 Hi Leah" at bounding box center [875, 57] width 189 height 17
click at [792, 56] on div "👋 Hi Leah" at bounding box center [875, 57] width 189 height 17
click at [979, 21] on line "button" at bounding box center [974, 21] width 11 height 0
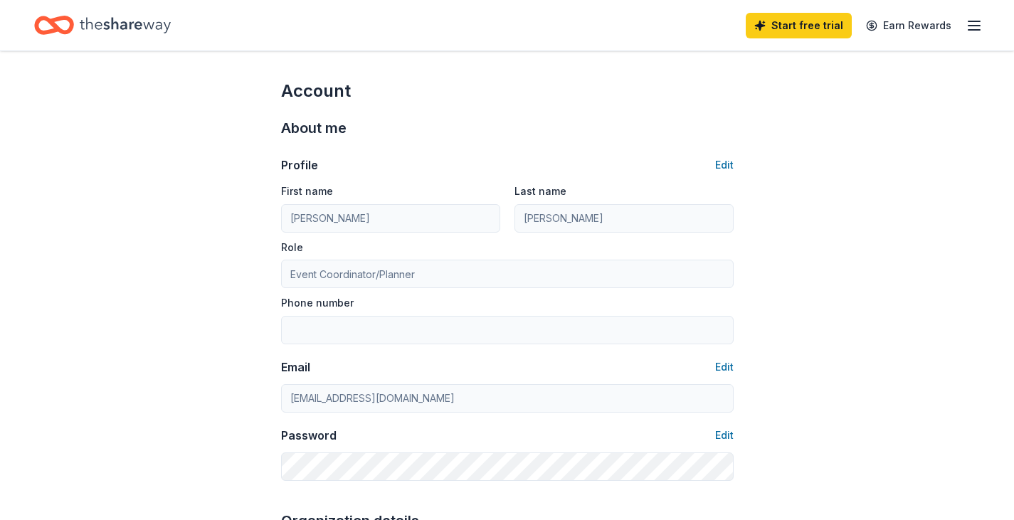
click at [978, 21] on line "button" at bounding box center [974, 21] width 11 height 0
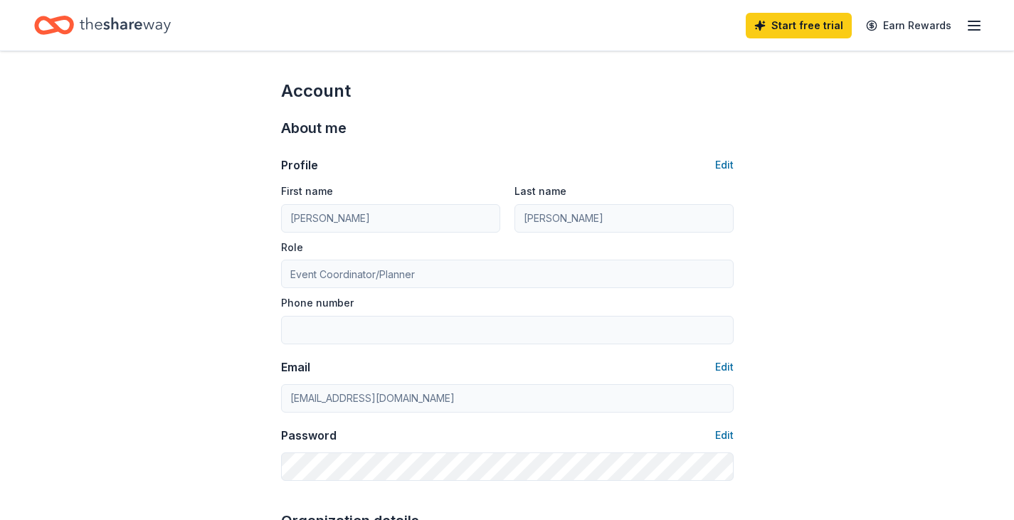
click at [113, 24] on icon "Home" at bounding box center [125, 25] width 91 height 29
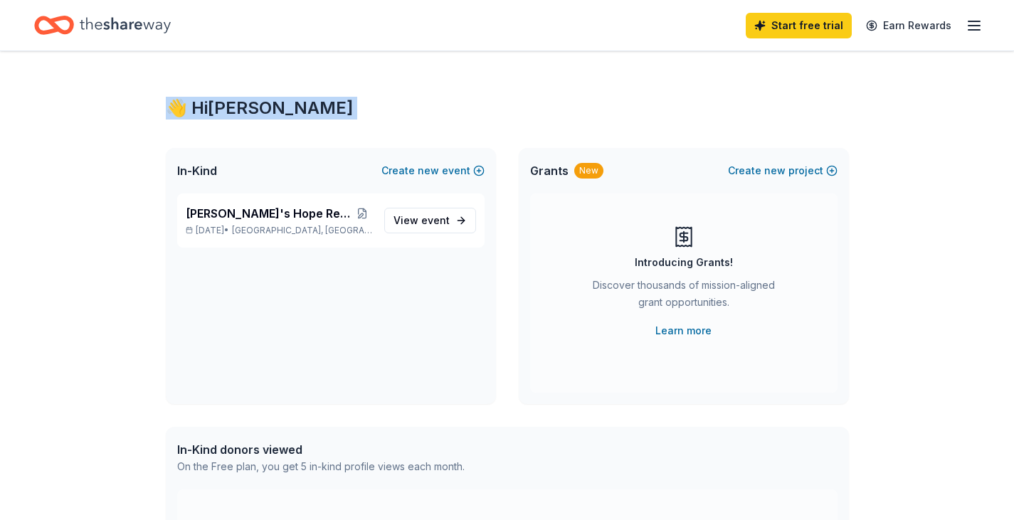
click at [270, 213] on div "👋 Hi Leah In-Kind Create new event Sofia's Hope Reason to Run 5k Nov 08, 2025 •…" at bounding box center [507, 452] width 1014 height 803
click at [927, 256] on div "👋 Hi Leah In-Kind Create new event Sofia's Hope Reason to Run 5k Nov 08, 2025 •…" at bounding box center [507, 452] width 1014 height 803
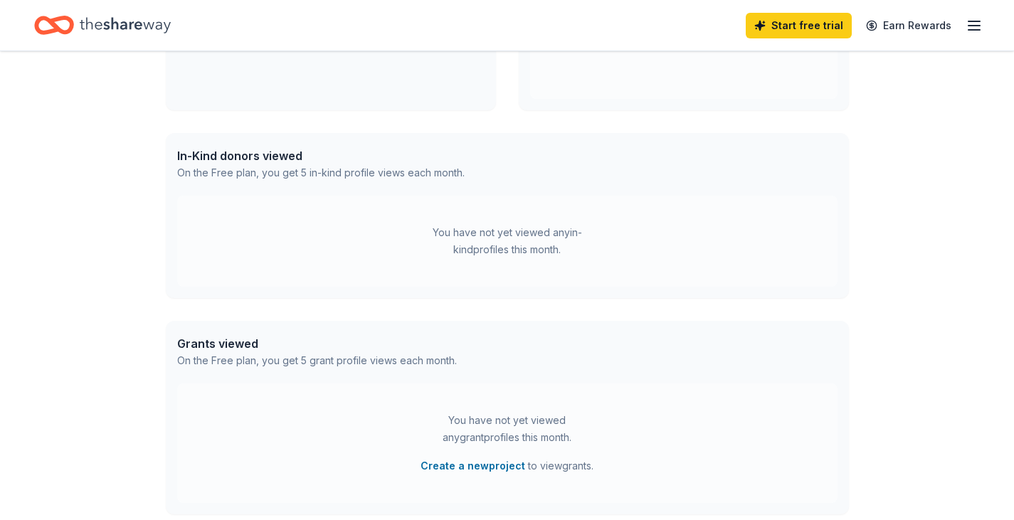
scroll to position [80, 0]
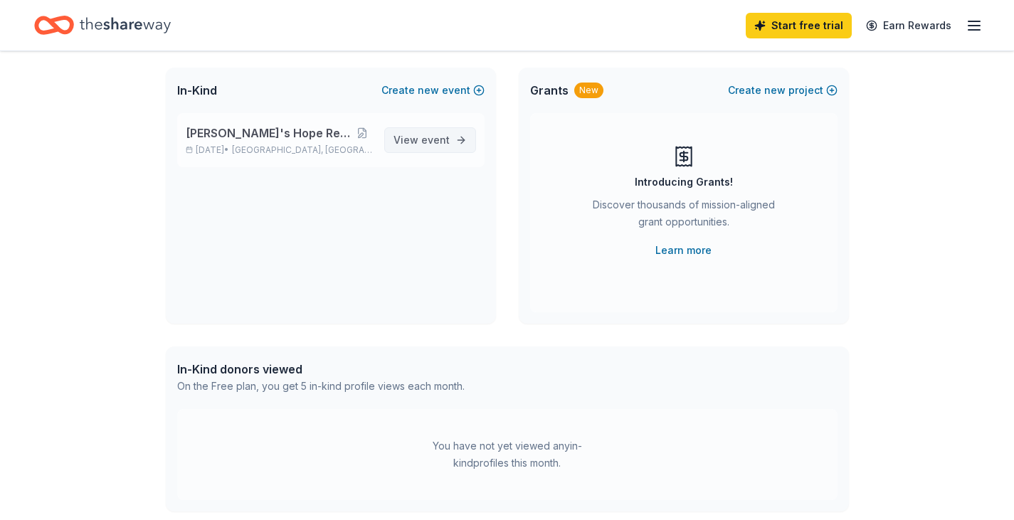
click at [441, 137] on span "event" at bounding box center [435, 140] width 28 height 12
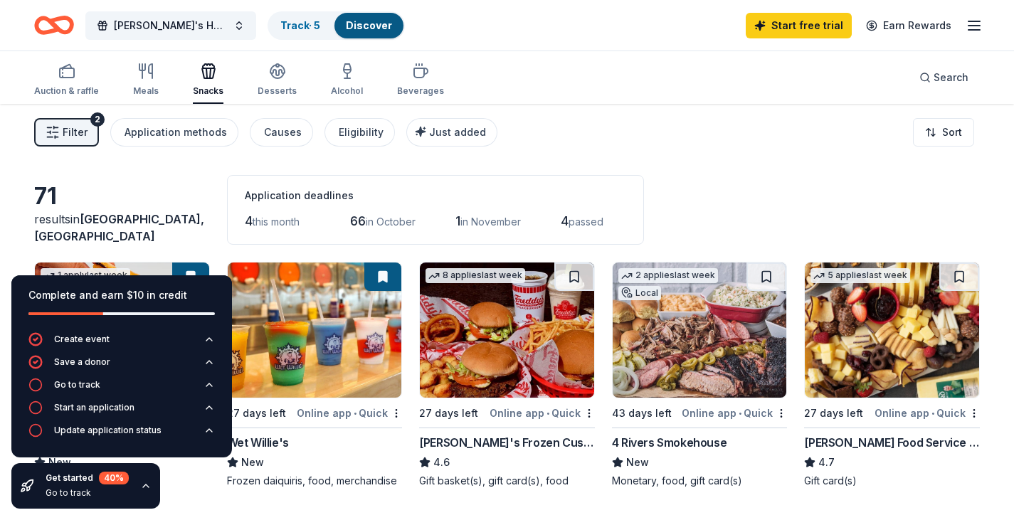
click at [737, 153] on div "Filter 2 Application methods Causes Eligibility Just added Sort" at bounding box center [507, 132] width 1014 height 57
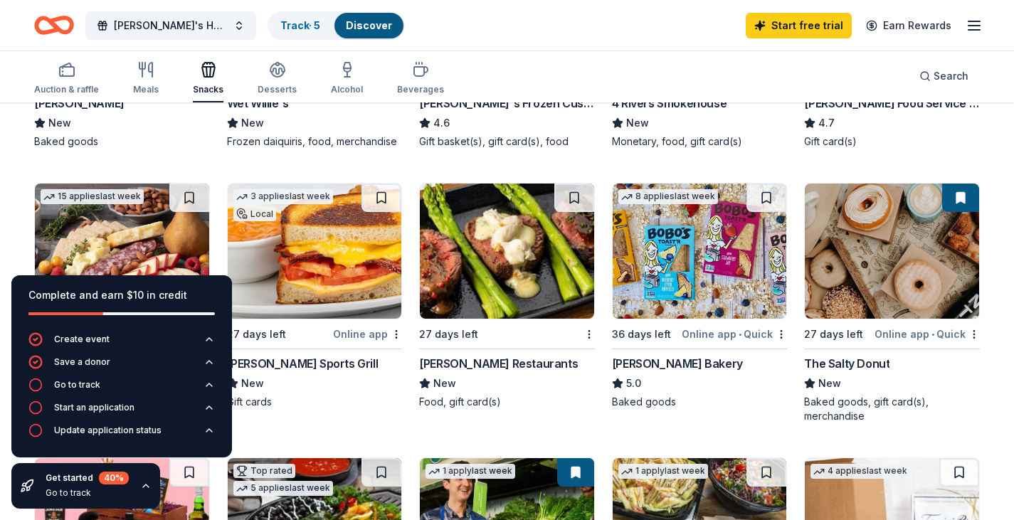
scroll to position [356, 0]
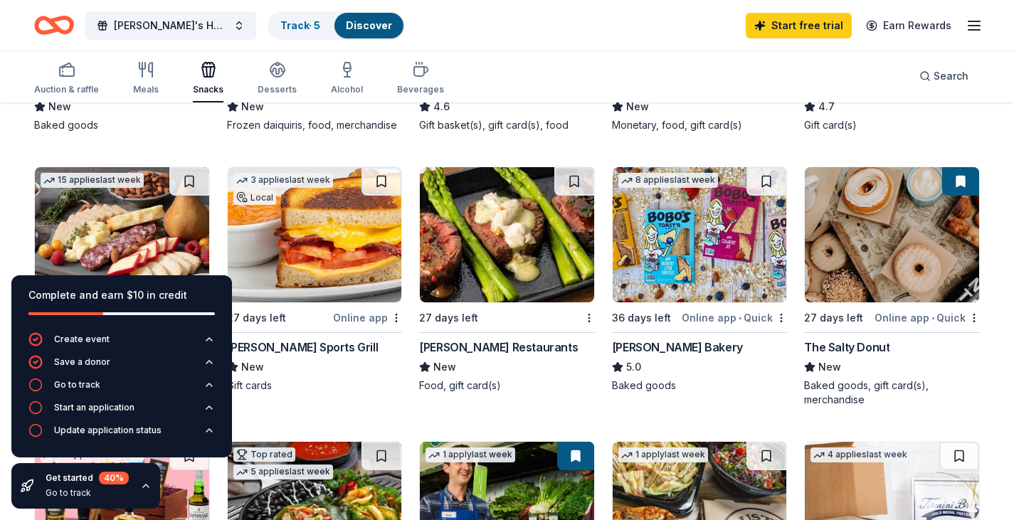
click at [618, 367] on icon at bounding box center [617, 366] width 9 height 9
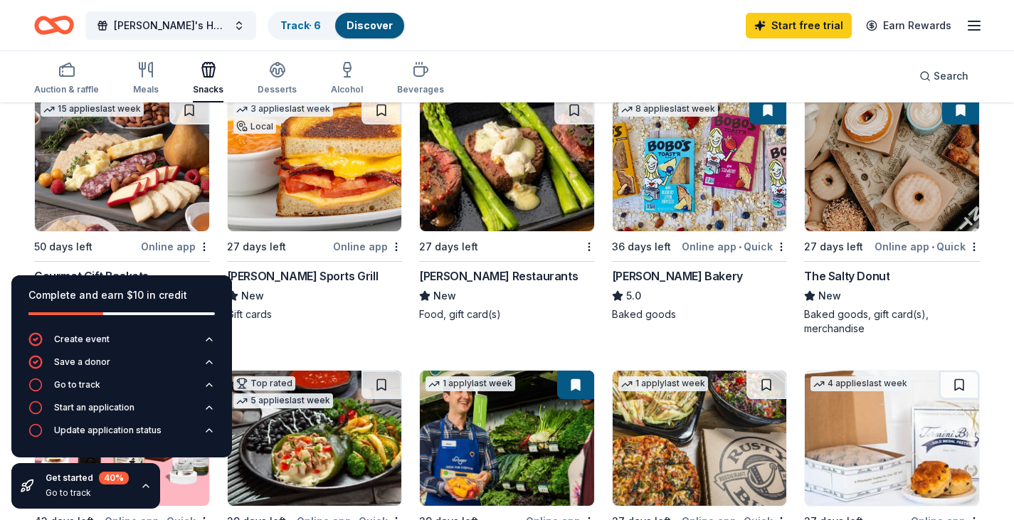
click at [144, 486] on icon "button" at bounding box center [145, 485] width 11 height 11
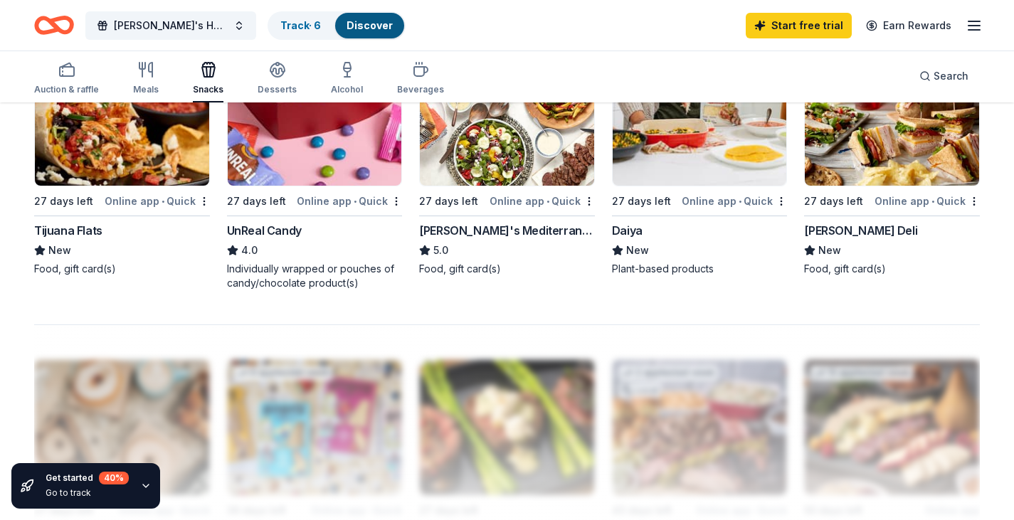
scroll to position [925, 0]
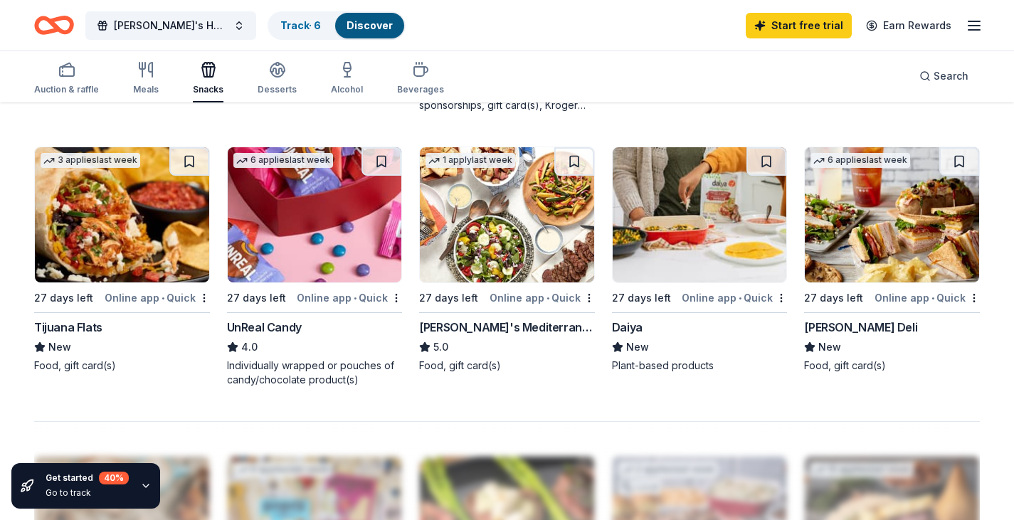
click at [292, 245] on img at bounding box center [315, 214] width 174 height 135
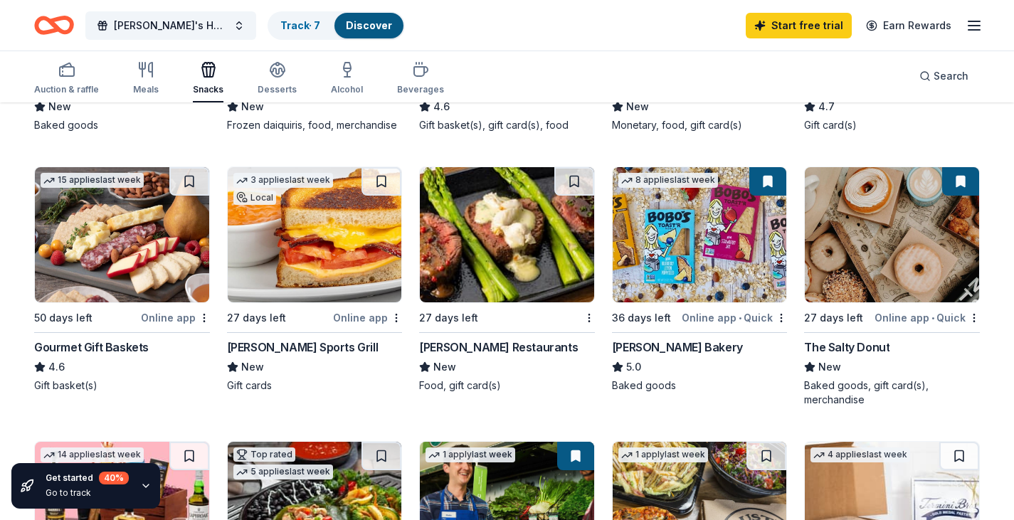
scroll to position [213, 0]
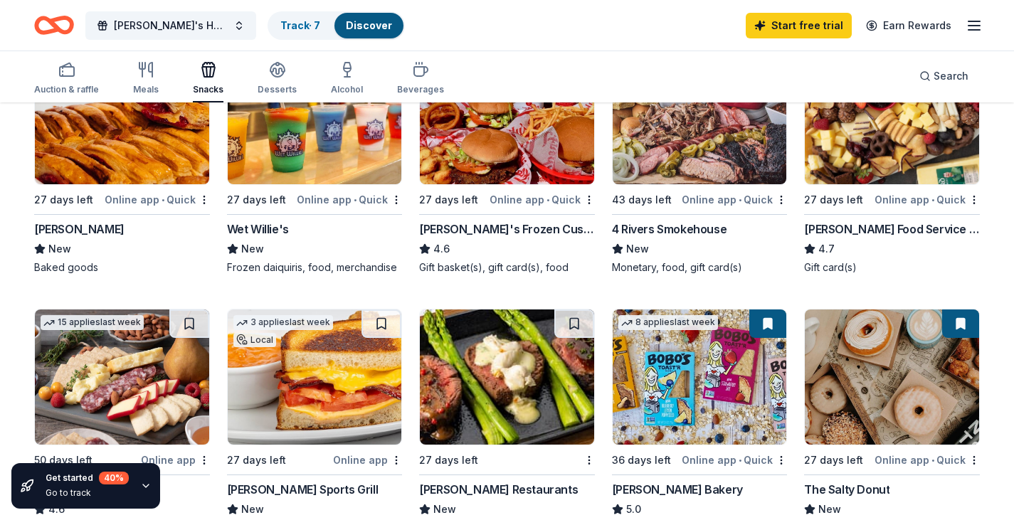
click at [94, 218] on div "1 apply last week Local 27 days left Online app • Quick Vicky Bakery New Baked …" at bounding box center [122, 161] width 176 height 226
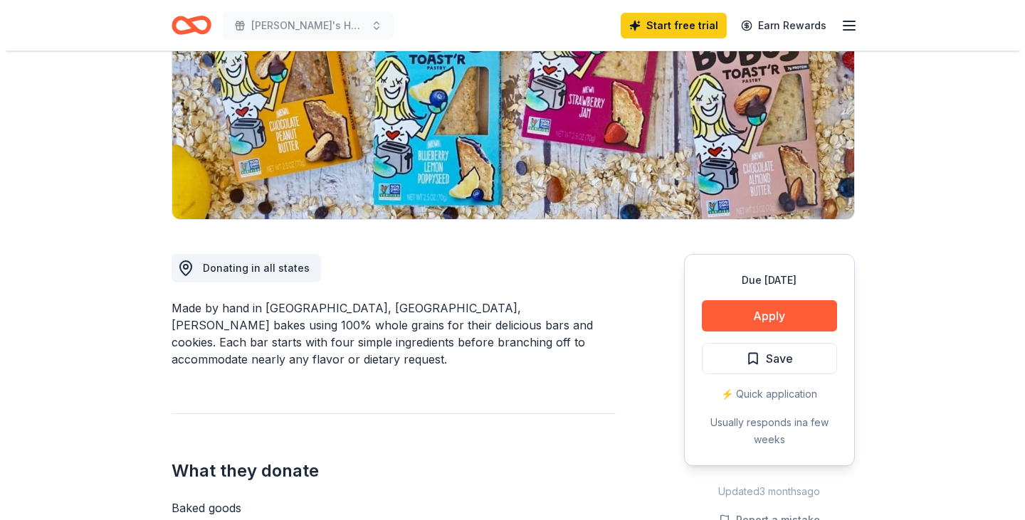
scroll to position [285, 0]
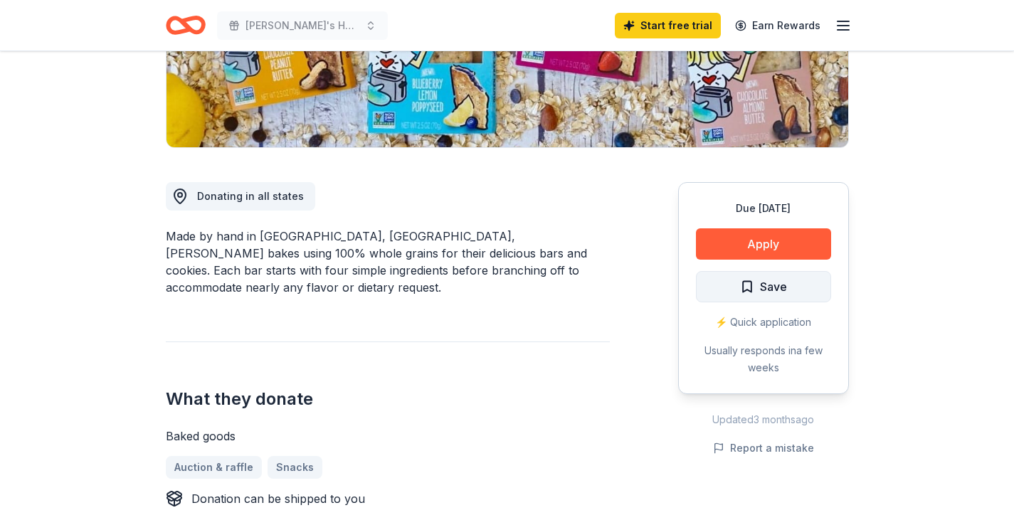
click at [774, 290] on span "Save" at bounding box center [773, 287] width 27 height 19
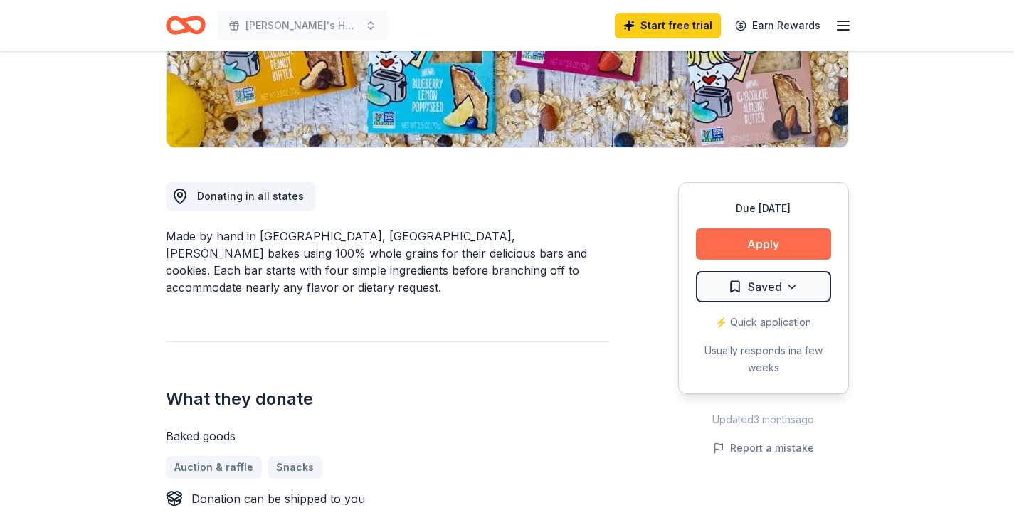
click at [766, 246] on button "Apply" at bounding box center [763, 243] width 135 height 31
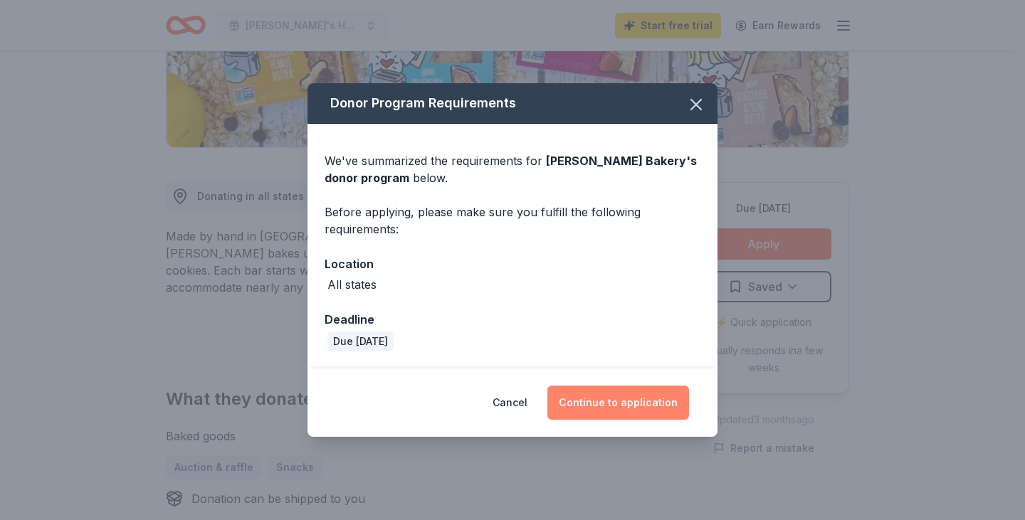
click at [626, 400] on button "Continue to application" at bounding box center [618, 403] width 142 height 34
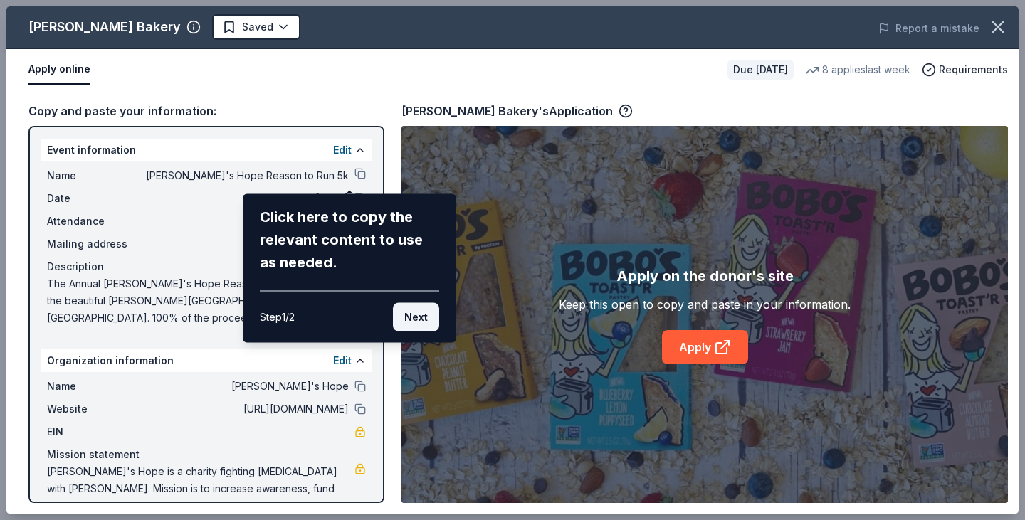
click at [422, 317] on button "Next" at bounding box center [416, 317] width 46 height 28
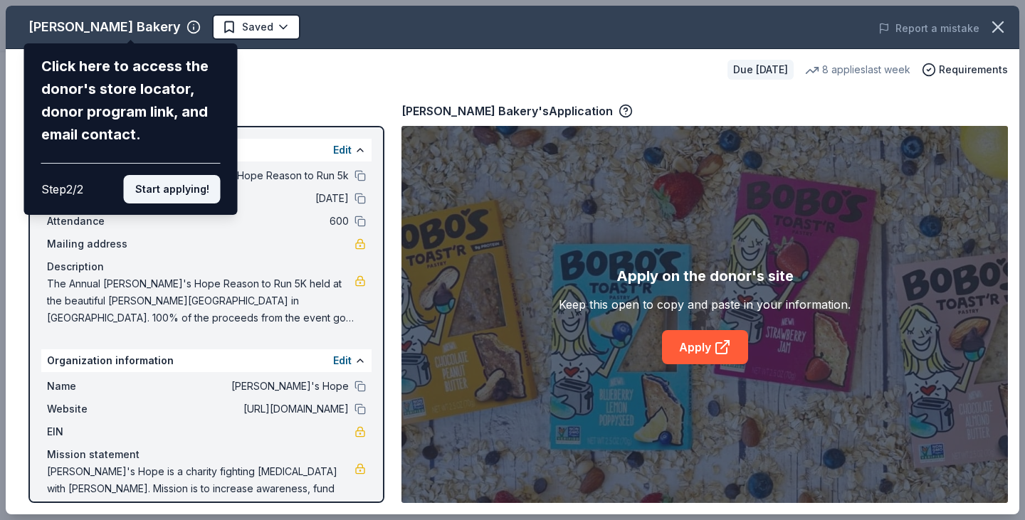
click at [187, 189] on button "Start applying!" at bounding box center [172, 189] width 97 height 28
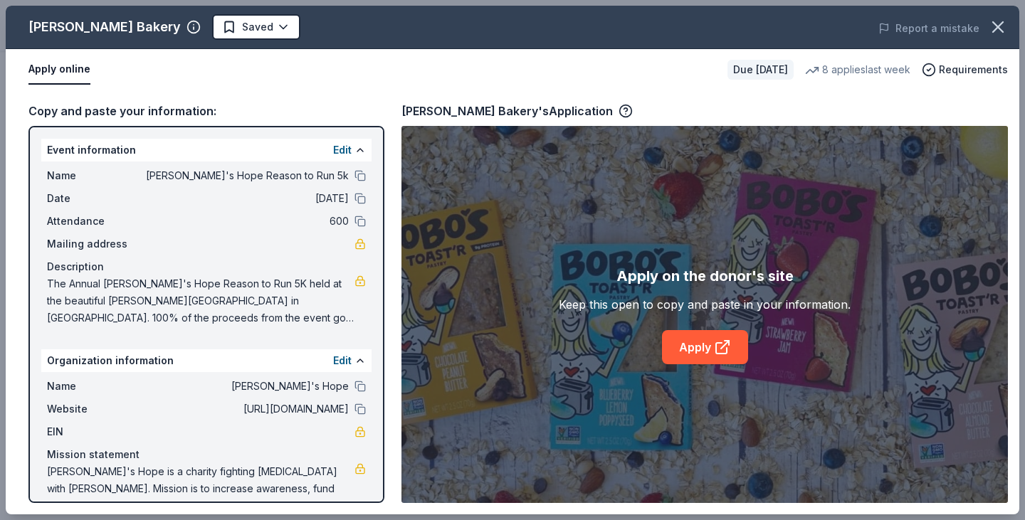
scroll to position [30, 0]
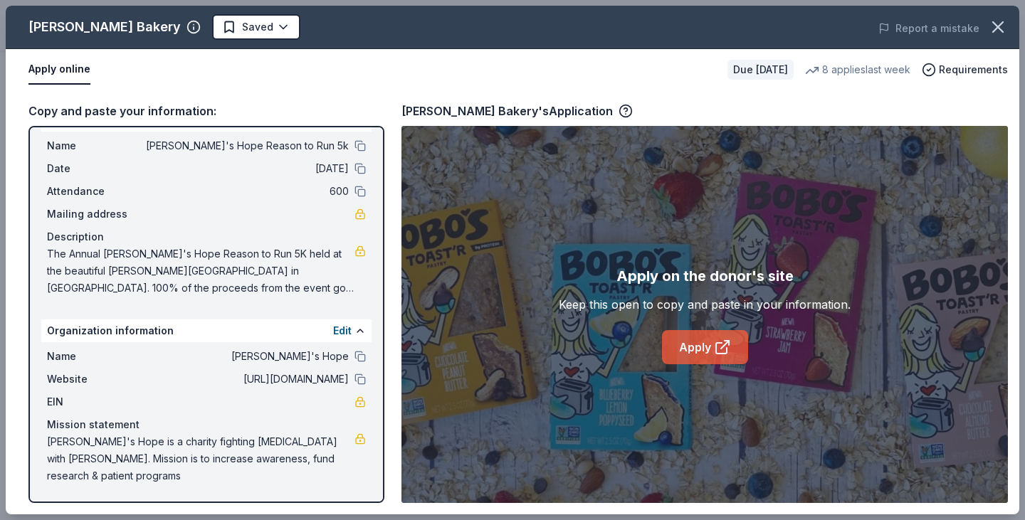
click at [705, 334] on link "Apply" at bounding box center [705, 347] width 86 height 34
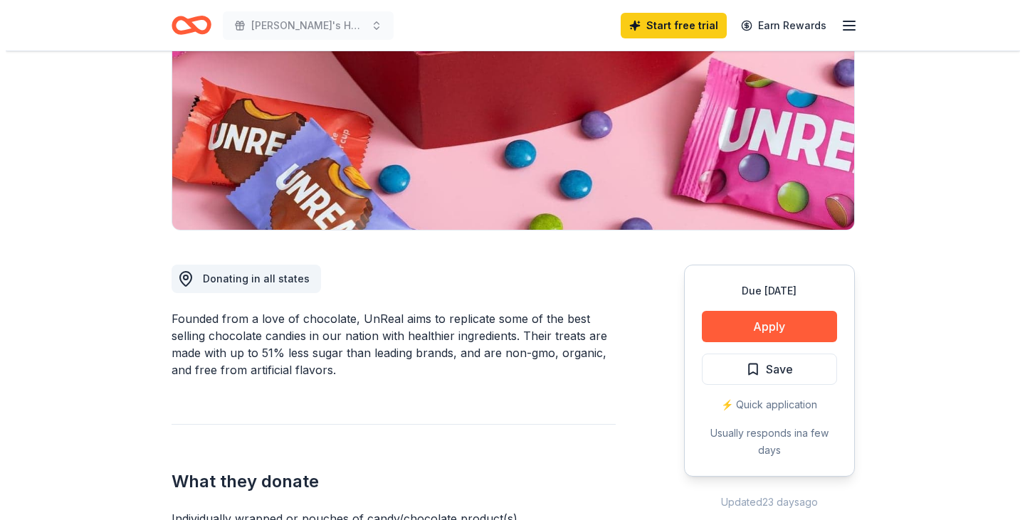
scroll to position [213, 0]
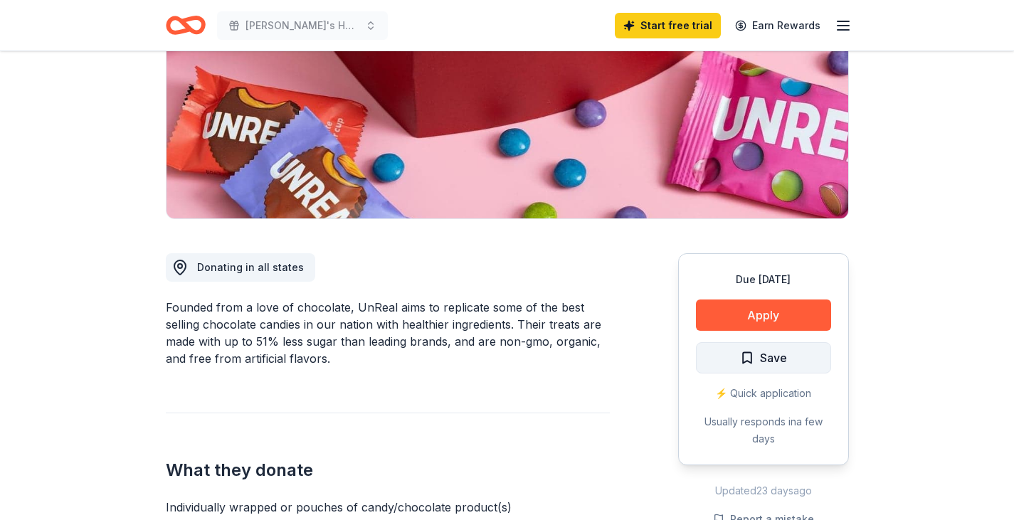
click at [778, 354] on span "Save" at bounding box center [773, 358] width 27 height 19
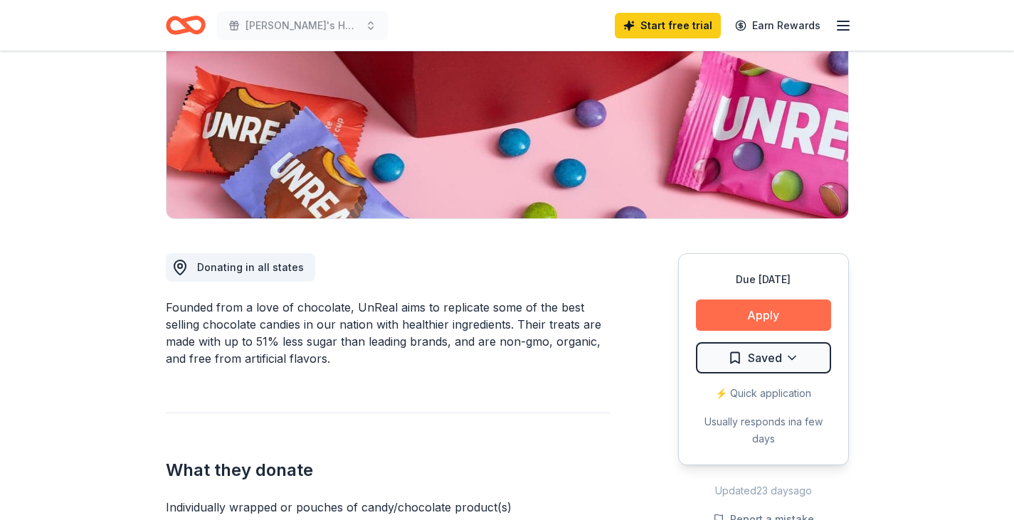
click at [772, 311] on button "Apply" at bounding box center [763, 315] width 135 height 31
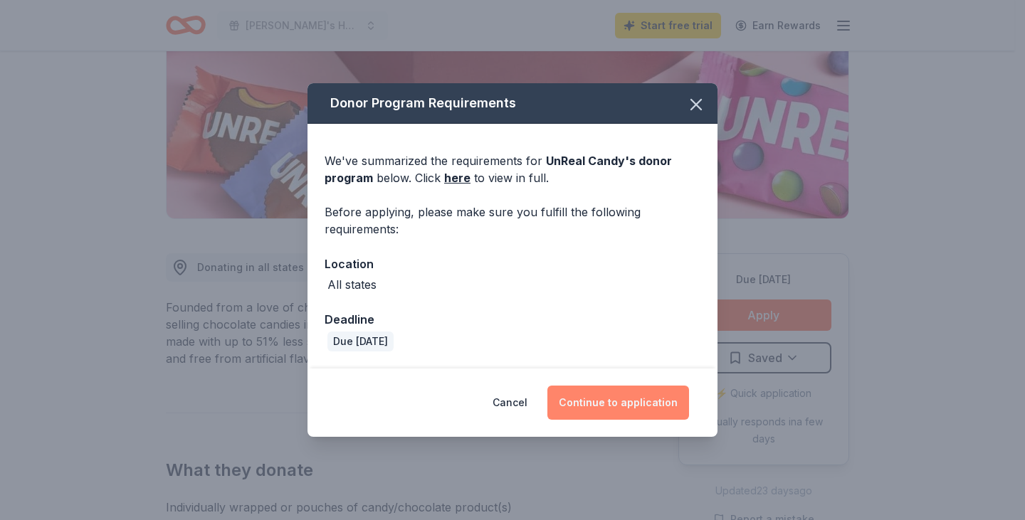
click at [633, 401] on button "Continue to application" at bounding box center [618, 403] width 142 height 34
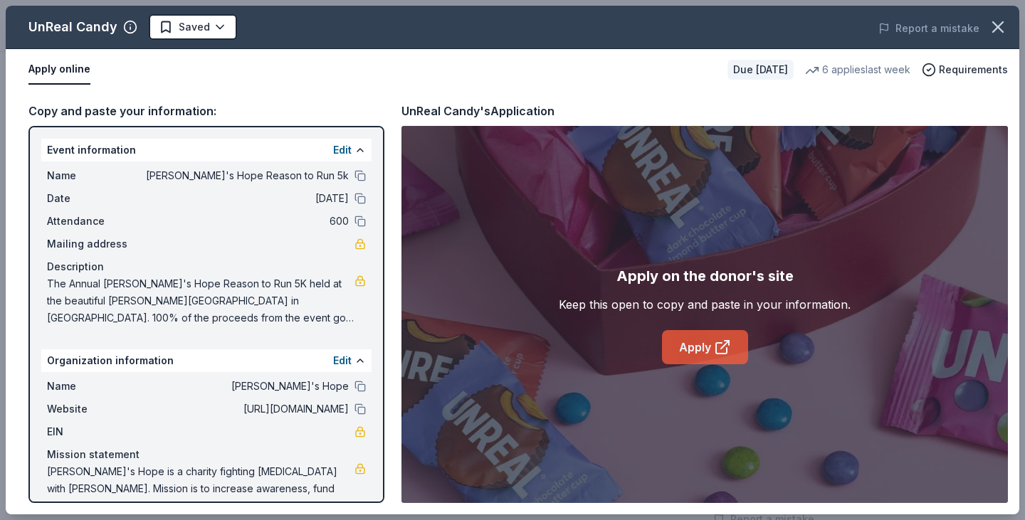
click at [697, 343] on link "Apply" at bounding box center [705, 347] width 86 height 34
click at [695, 347] on link "Apply" at bounding box center [705, 347] width 86 height 34
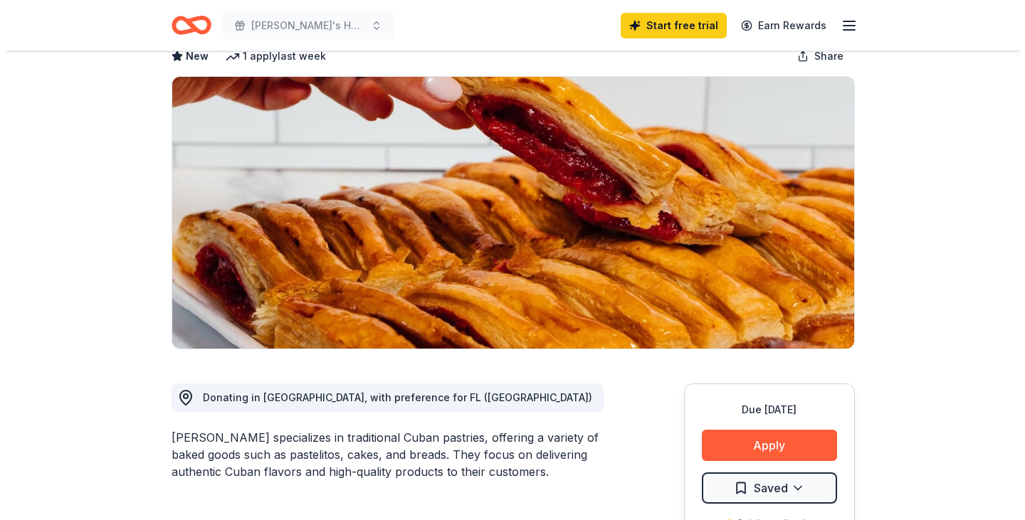
scroll to position [213, 0]
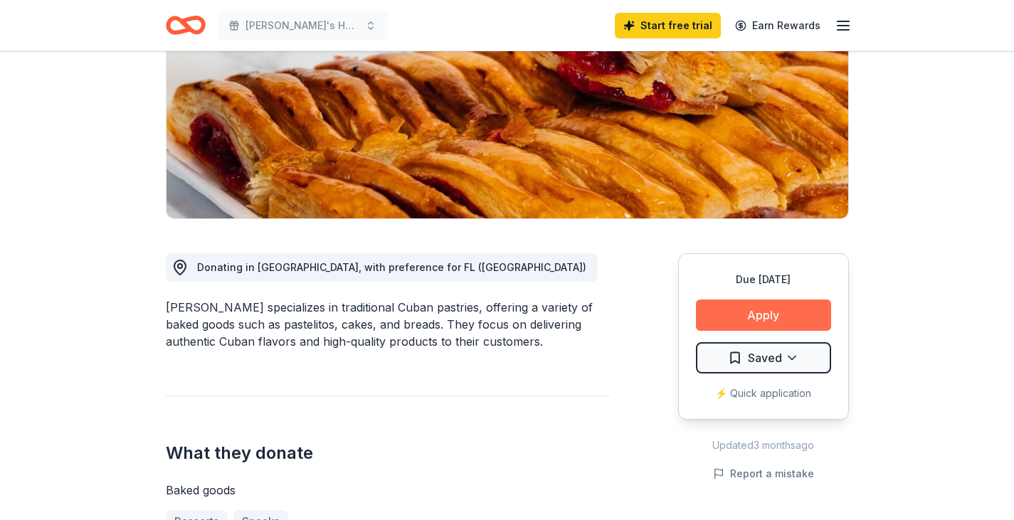
click at [767, 312] on button "Apply" at bounding box center [763, 315] width 135 height 31
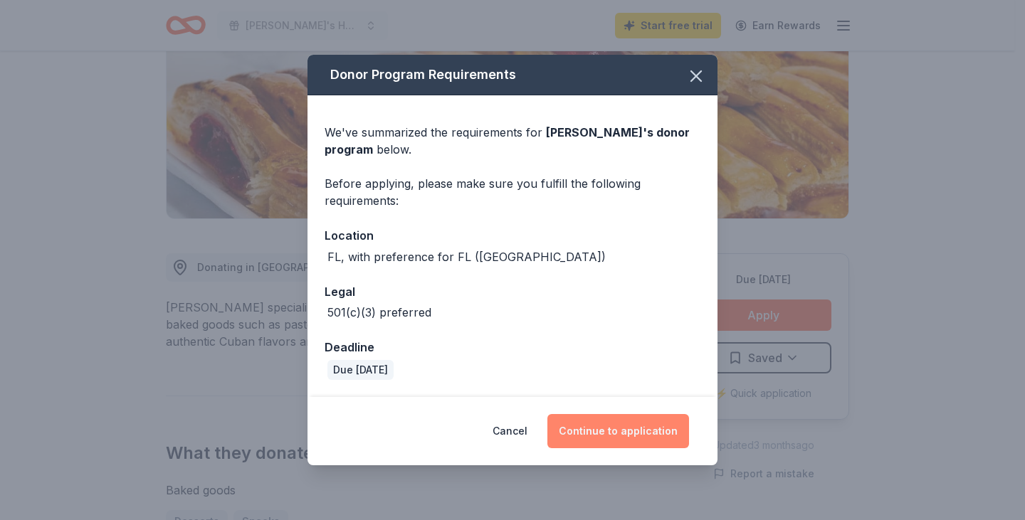
click at [638, 433] on button "Continue to application" at bounding box center [618, 431] width 142 height 34
